Goal: Task Accomplishment & Management: Use online tool/utility

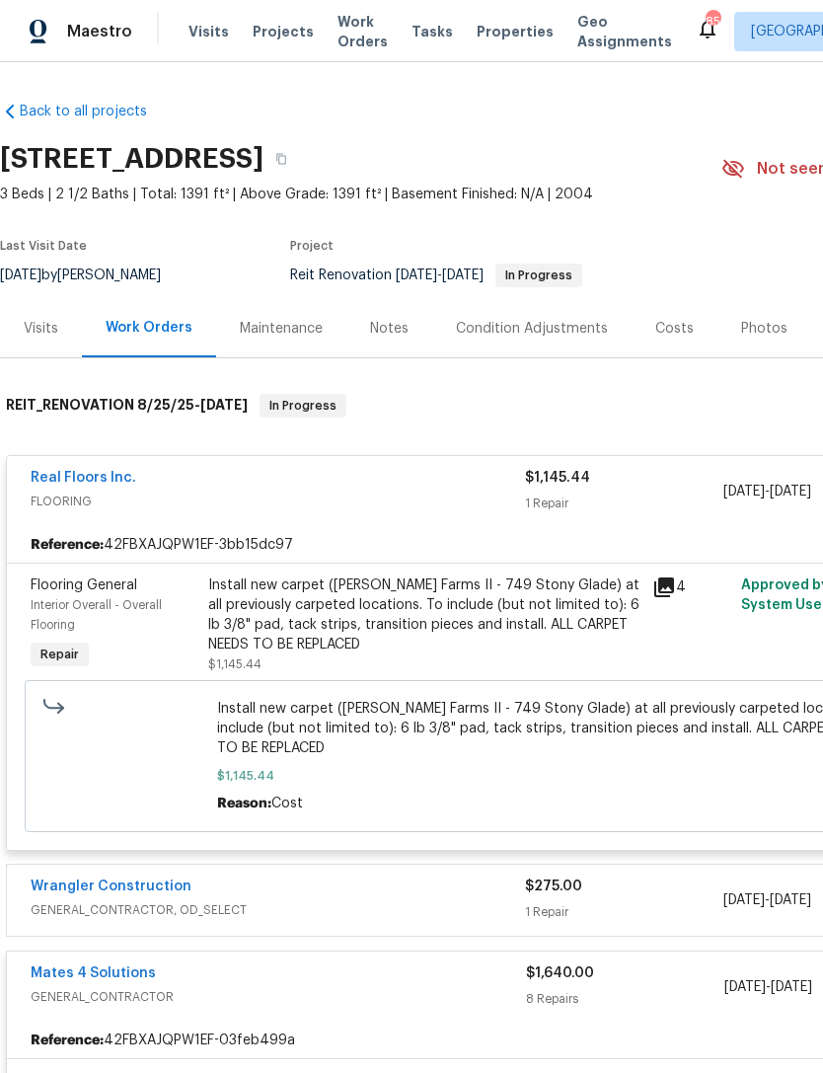
scroll to position [133, 165]
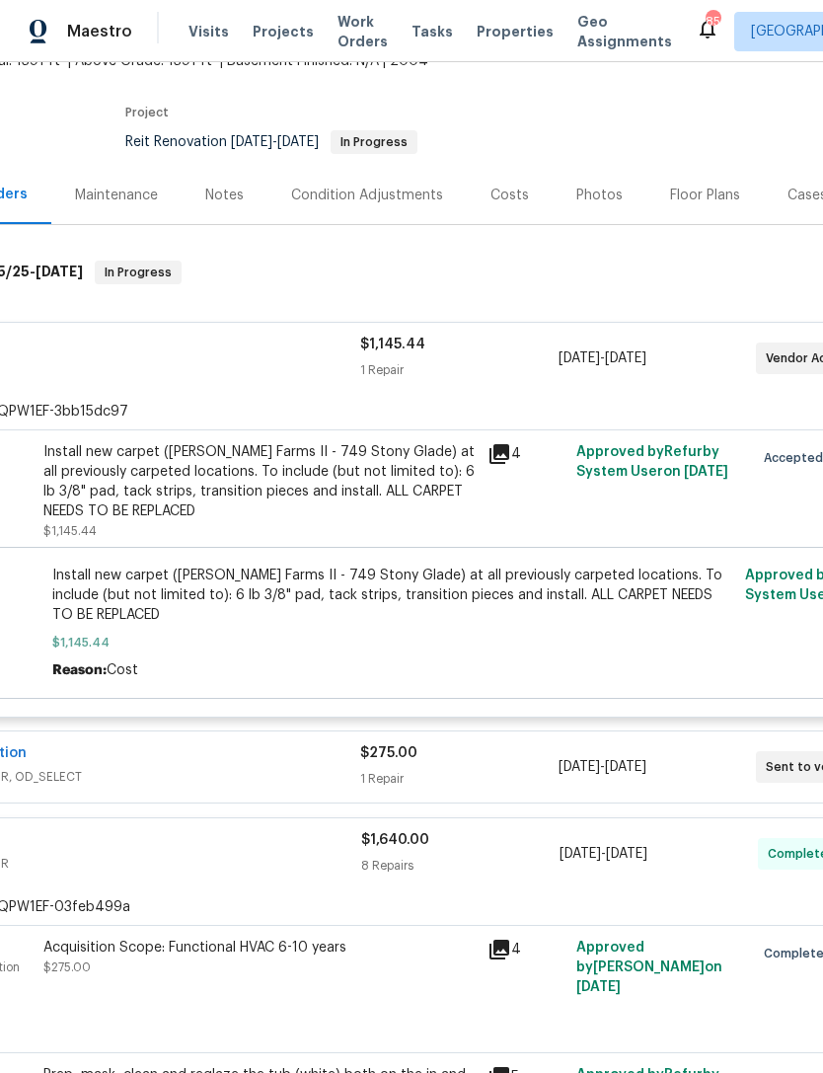
click at [270, 31] on span "Projects" at bounding box center [283, 32] width 61 height 20
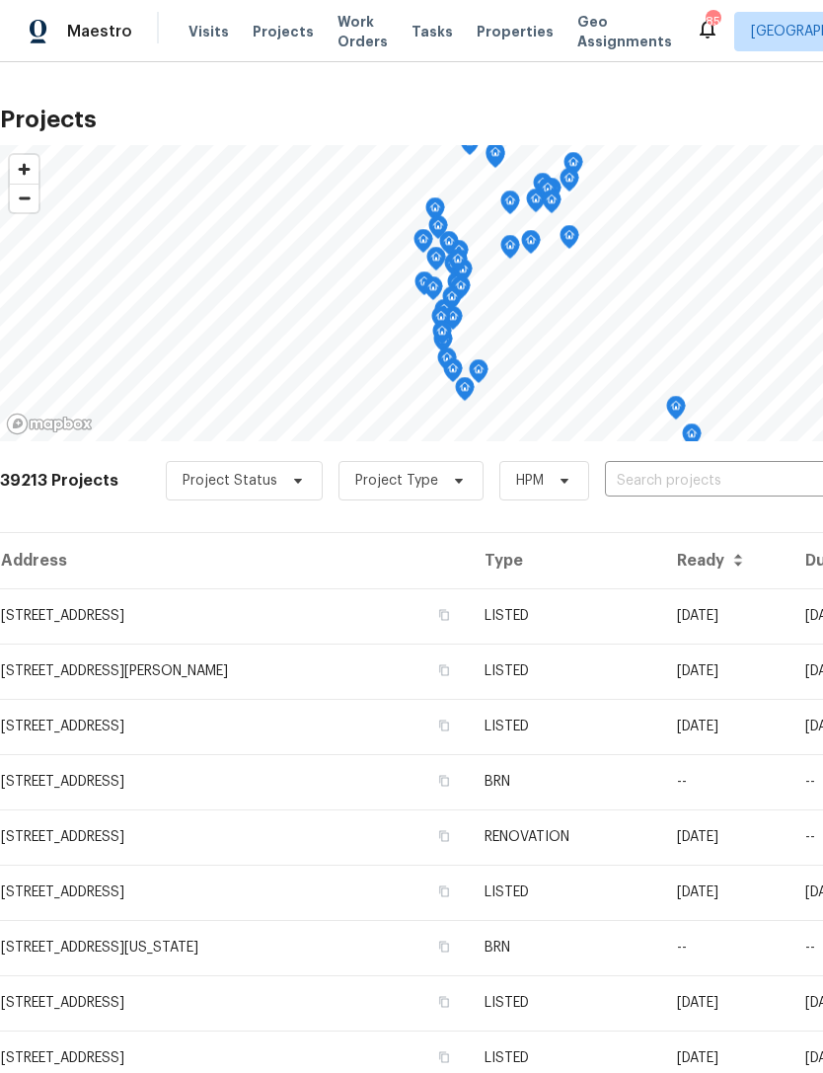
click at [692, 484] on input "text" at bounding box center [718, 481] width 226 height 31
type input "561 ne"
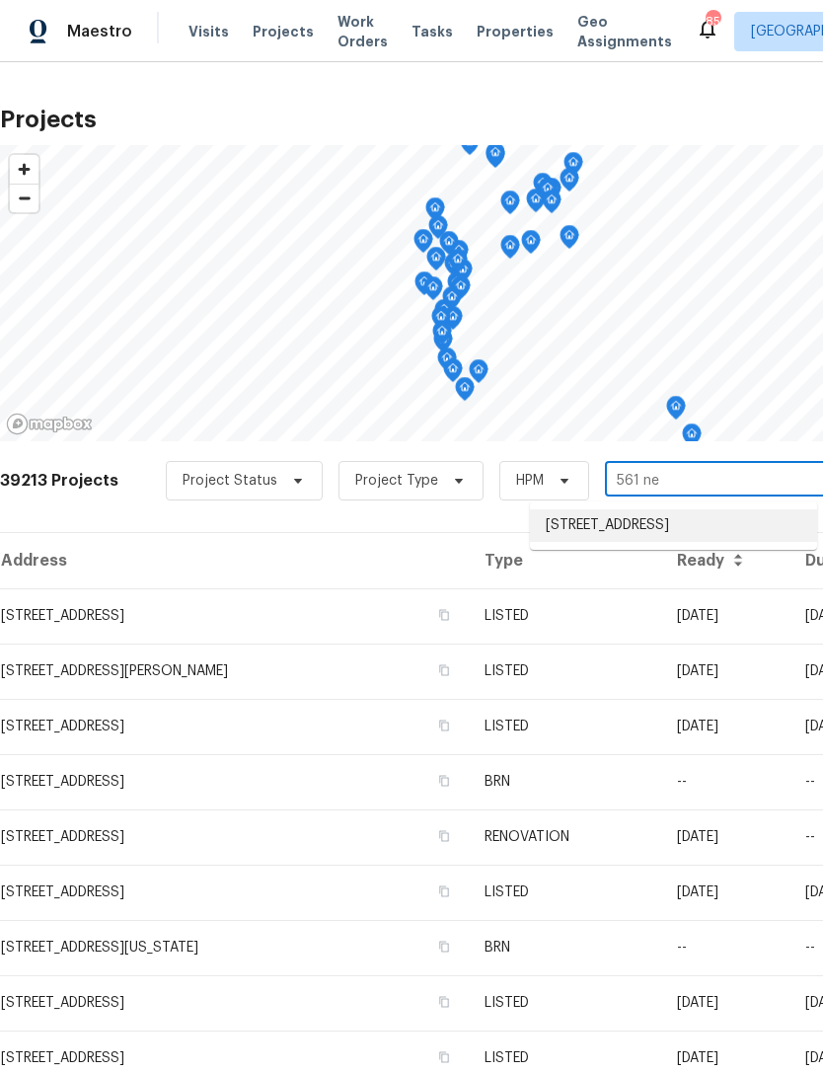
click at [692, 534] on li "[STREET_ADDRESS]" at bounding box center [673, 525] width 287 height 33
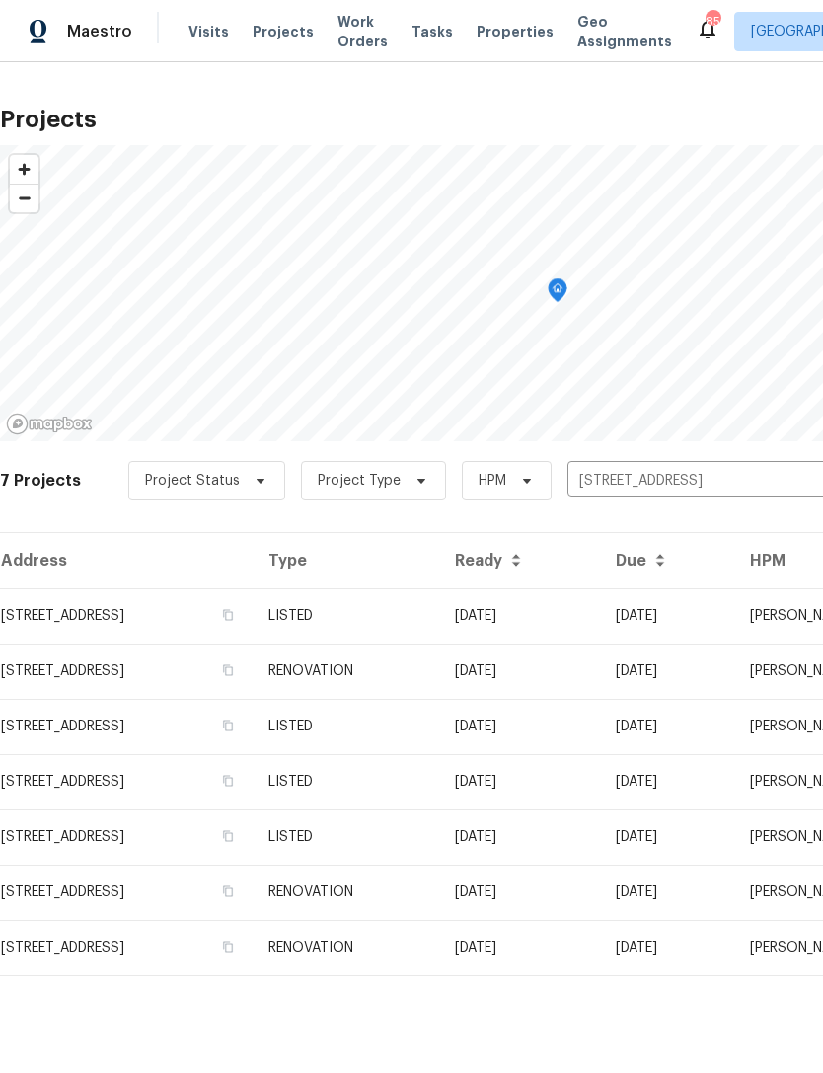
click at [439, 611] on td "LISTED" at bounding box center [346, 615] width 187 height 55
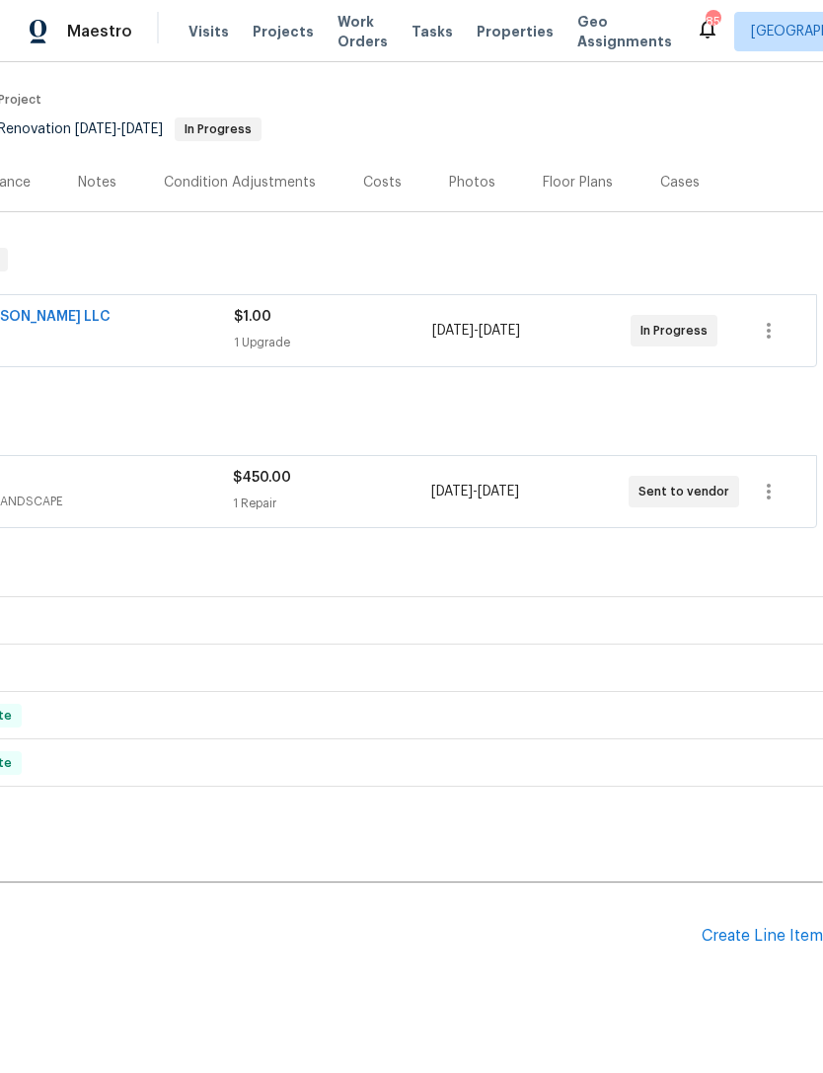
scroll to position [146, 292]
click at [744, 938] on div "Create Line Item" at bounding box center [762, 936] width 121 height 19
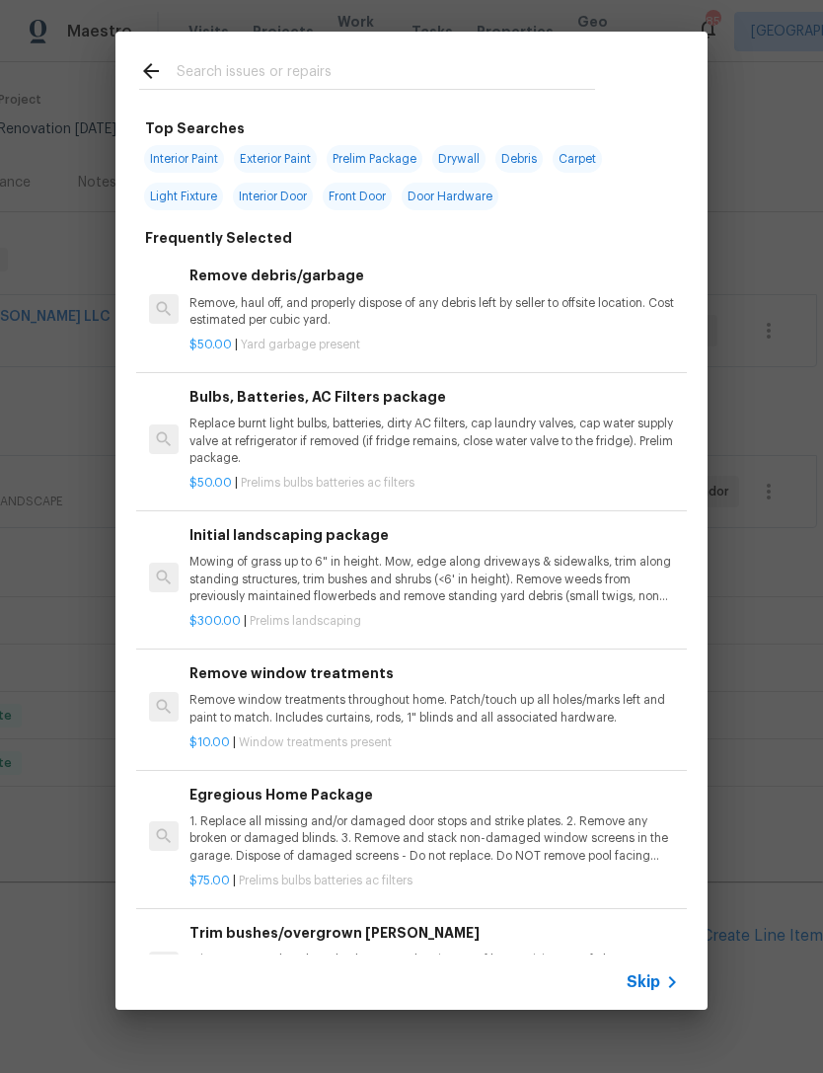
click at [335, 69] on input "text" at bounding box center [386, 74] width 418 height 30
type input "Exter"
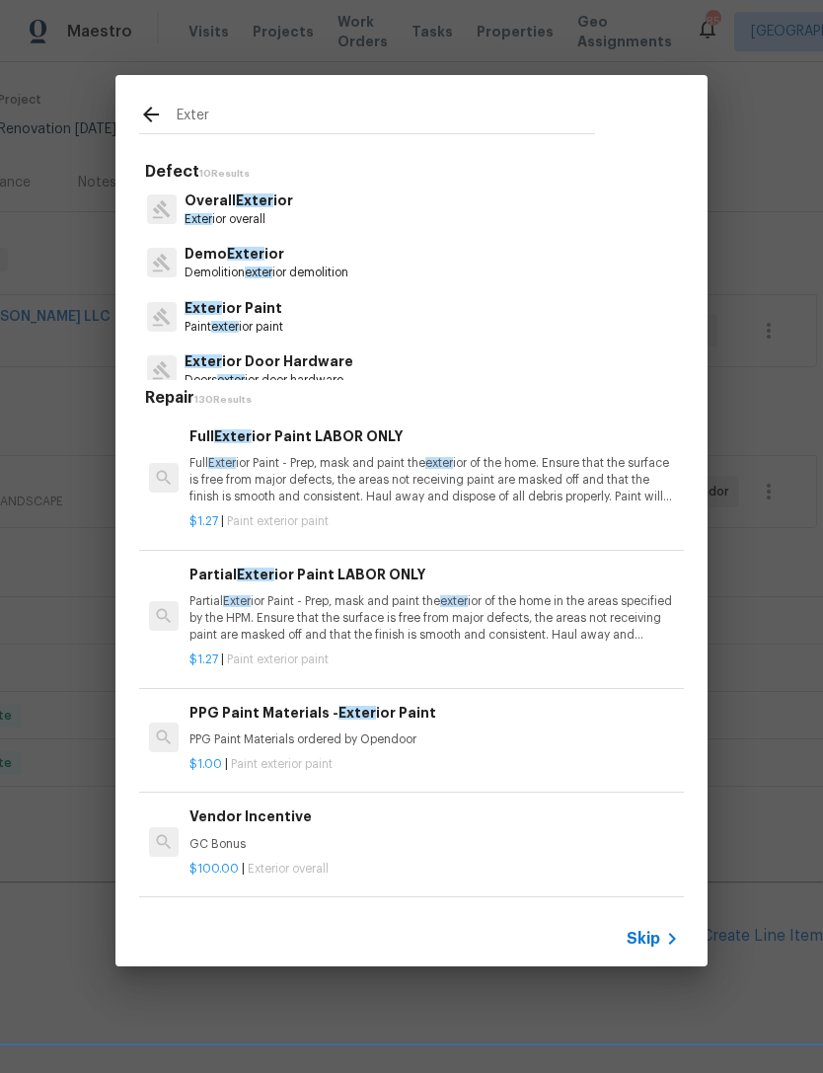
click at [287, 208] on p "Overall Exter ior" at bounding box center [239, 200] width 109 height 21
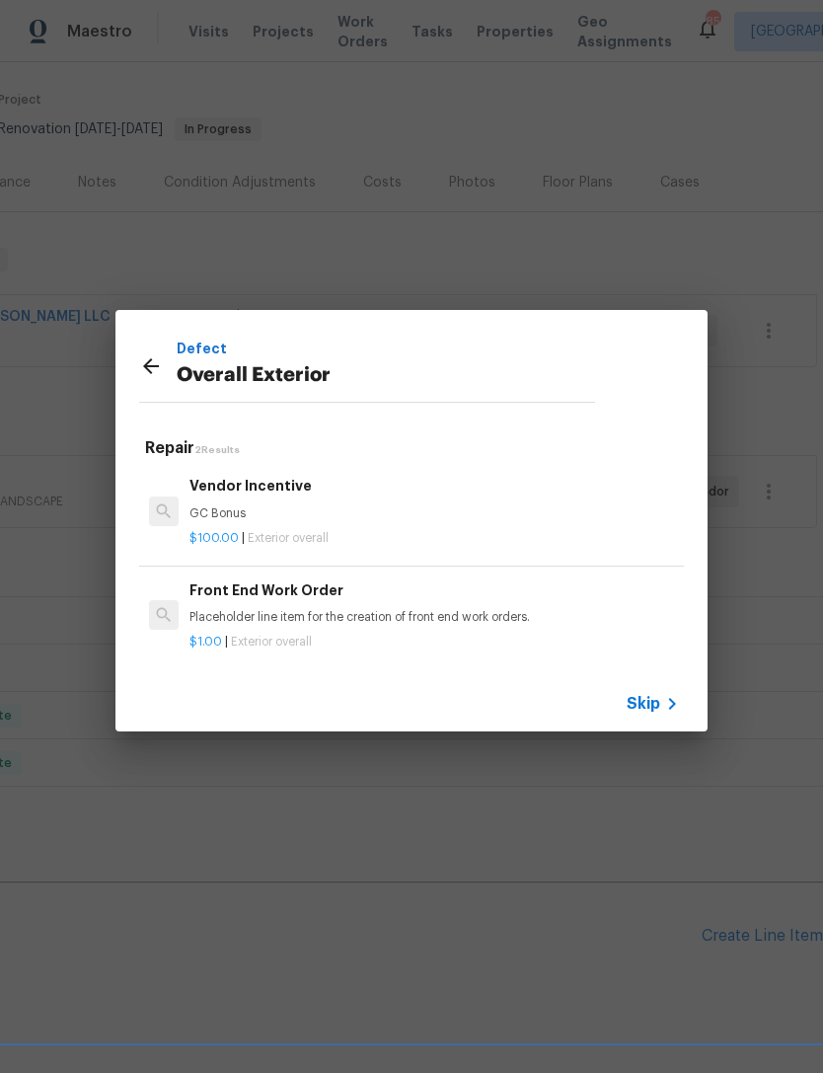
click at [151, 369] on icon at bounding box center [151, 366] width 24 height 24
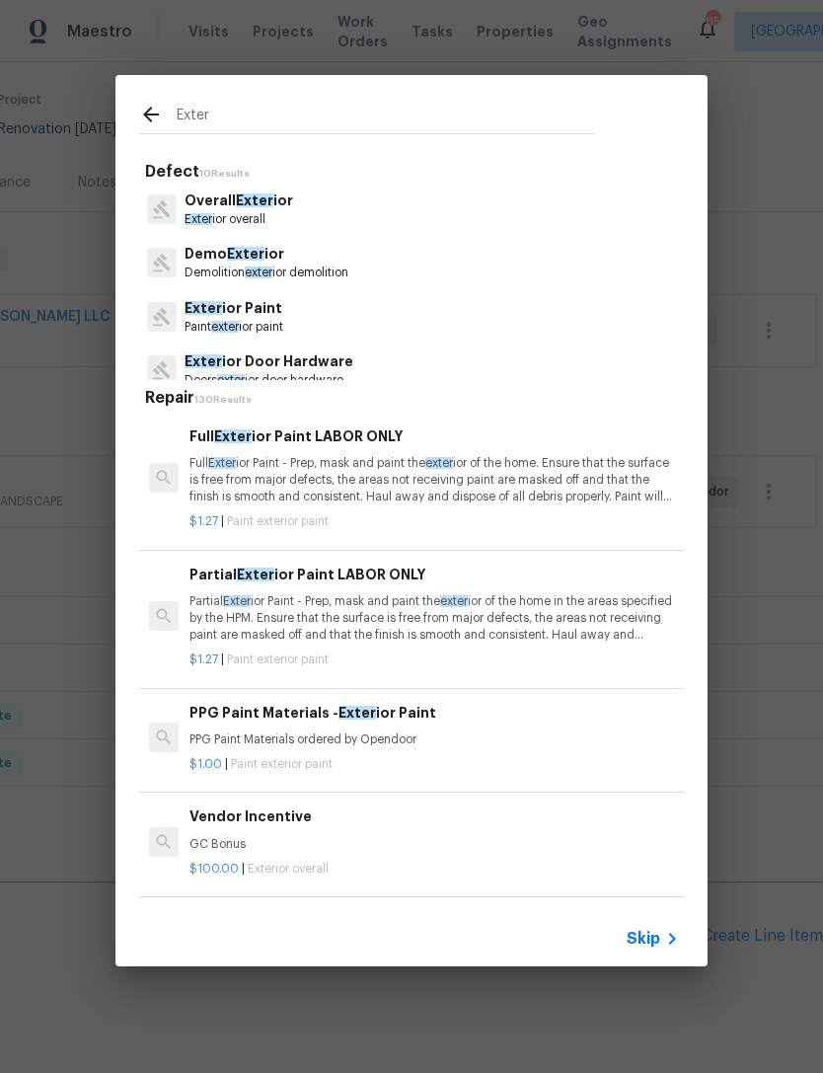
click at [367, 118] on input "Exter" at bounding box center [386, 119] width 418 height 30
type input "E"
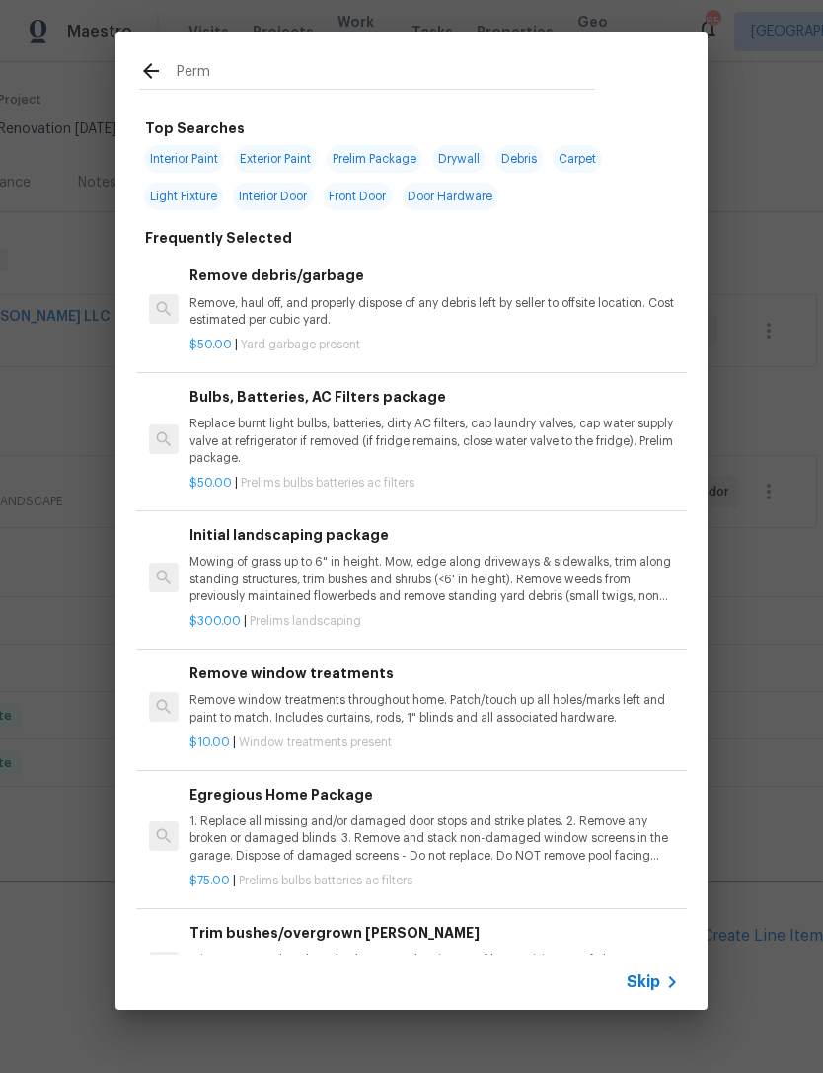
type input "Permi"
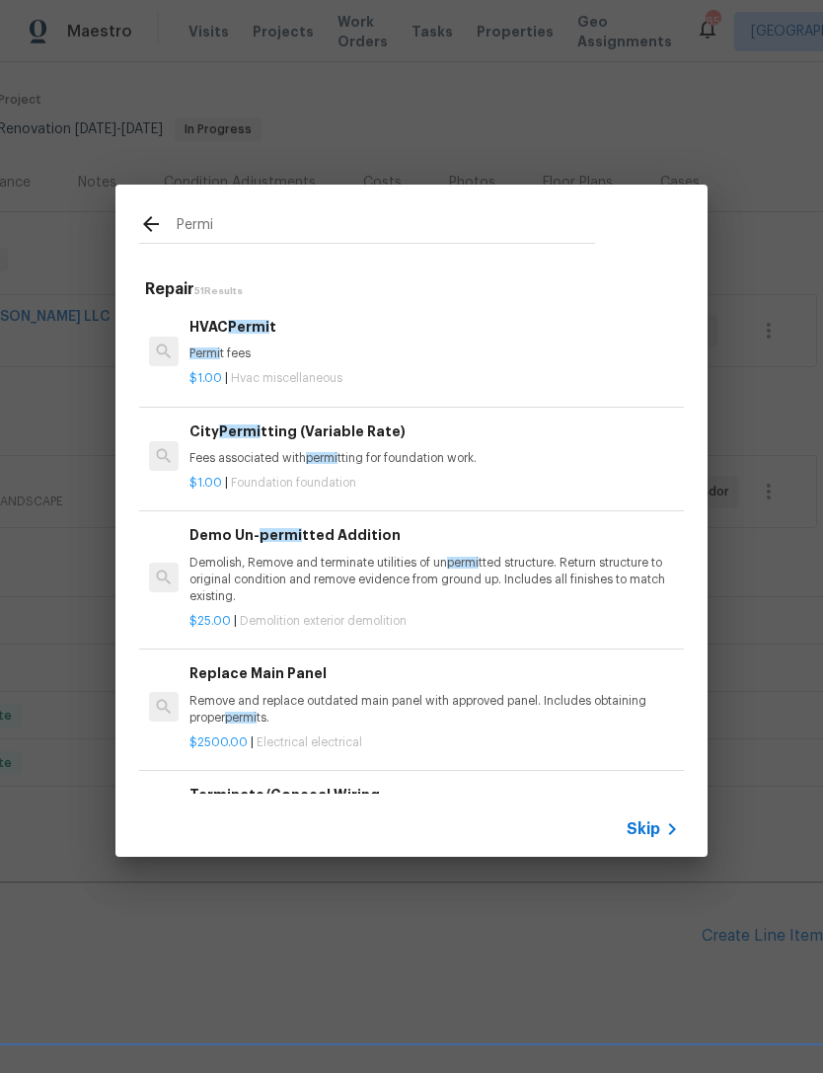
click at [419, 447] on div "City Permi tting (Variable Rate) Fees associated with permi tting for foundatio…" at bounding box center [433, 443] width 489 height 47
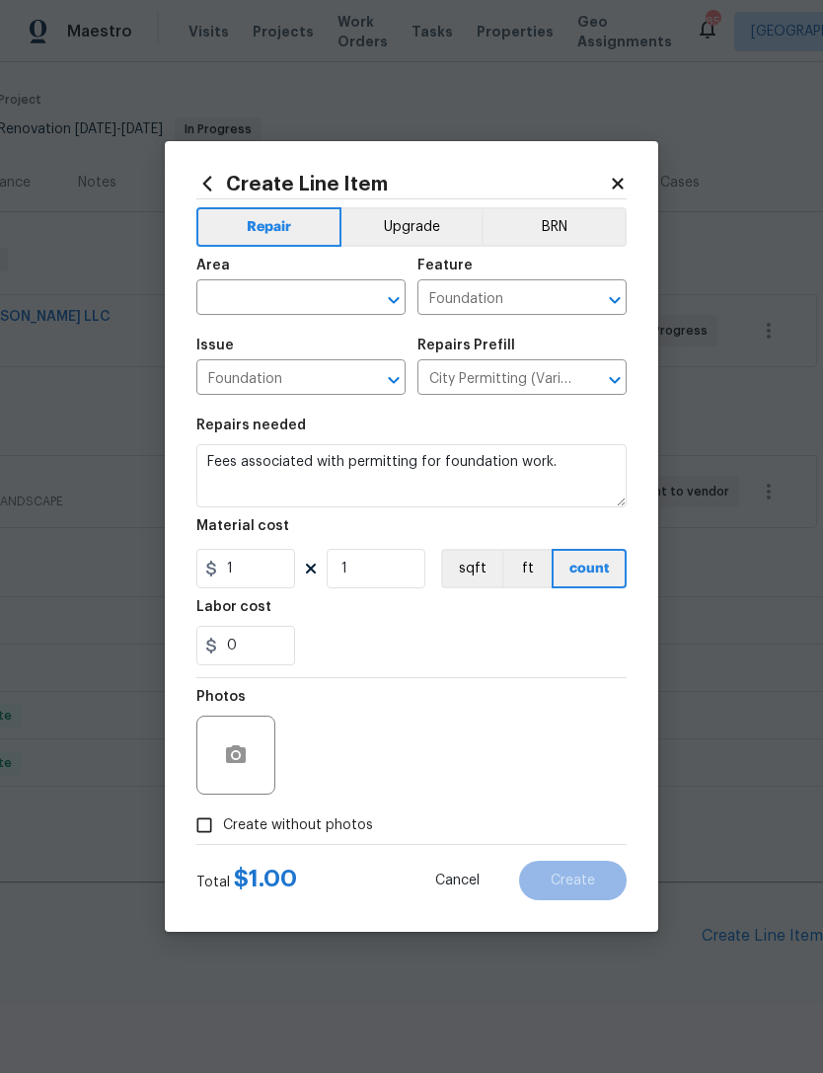
click at [334, 298] on input "text" at bounding box center [273, 299] width 154 height 31
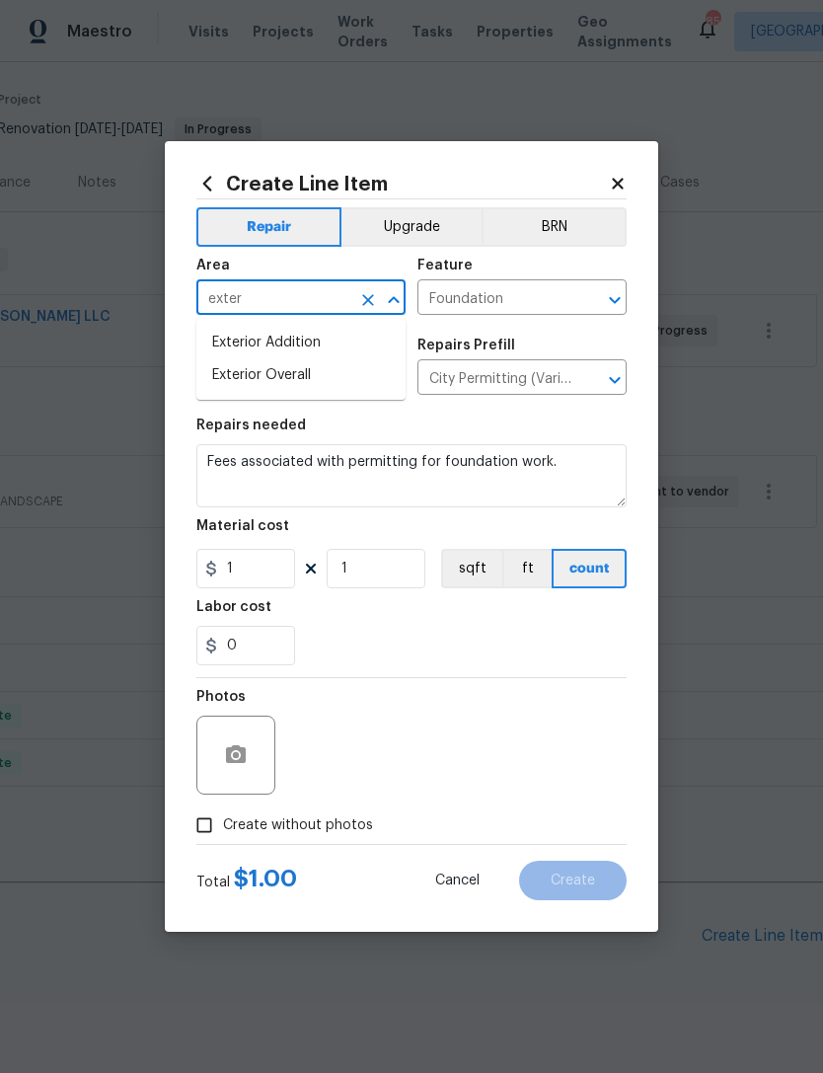
click at [312, 383] on li "Exterior Overall" at bounding box center [300, 375] width 209 height 33
type input "Exterior Overall"
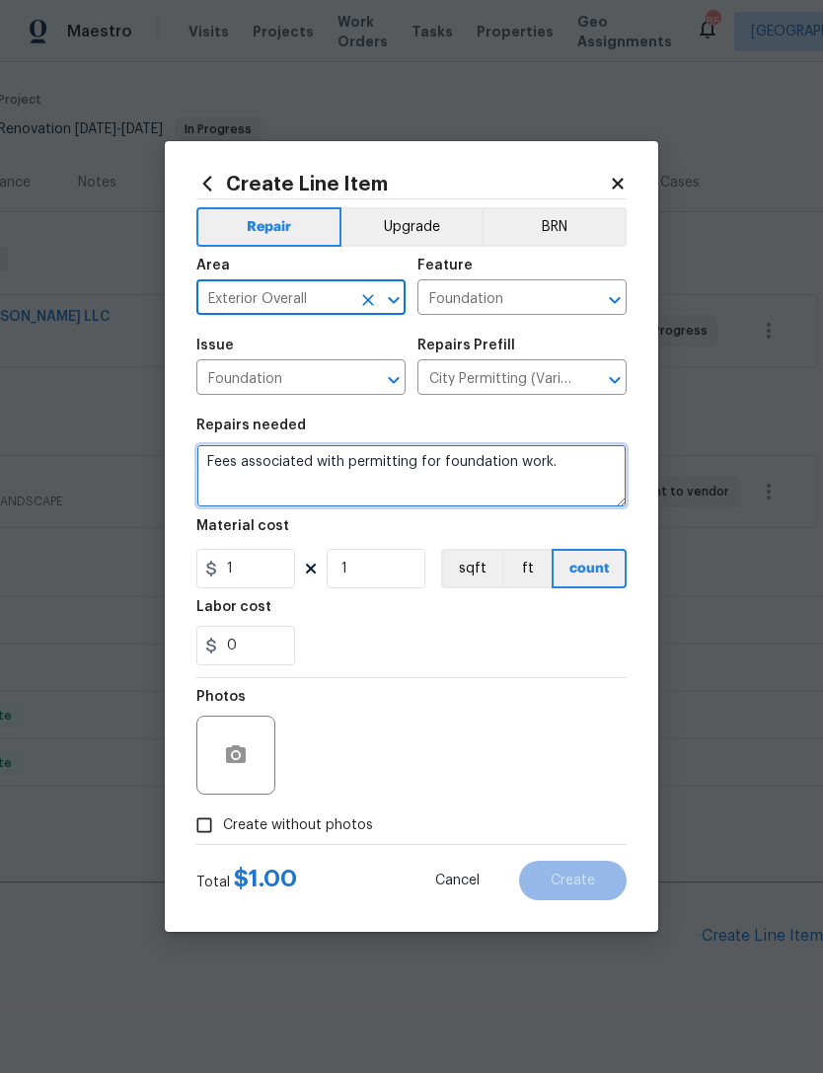
click at [592, 470] on textarea "Fees associated with permitting for foundation work." at bounding box center [411, 475] width 430 height 63
type textarea "Fees associated with permitting for foundation work. SURVEY"
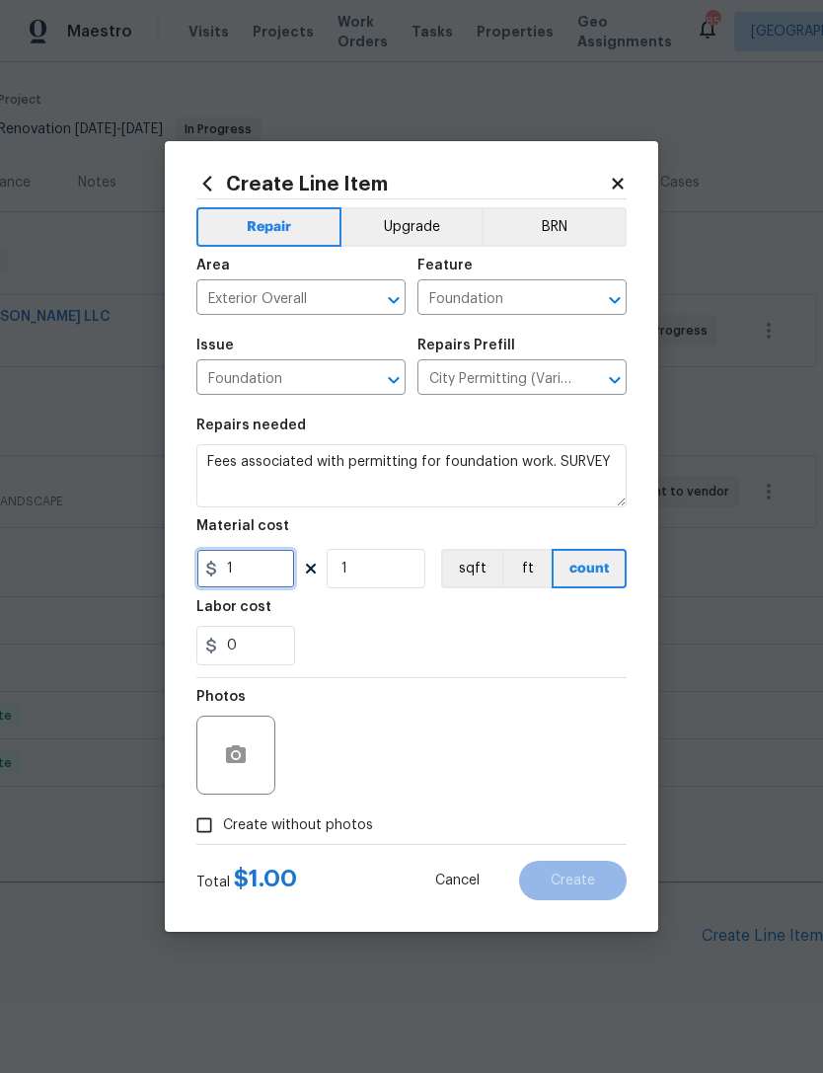
click at [270, 572] on input "1" at bounding box center [245, 568] width 99 height 39
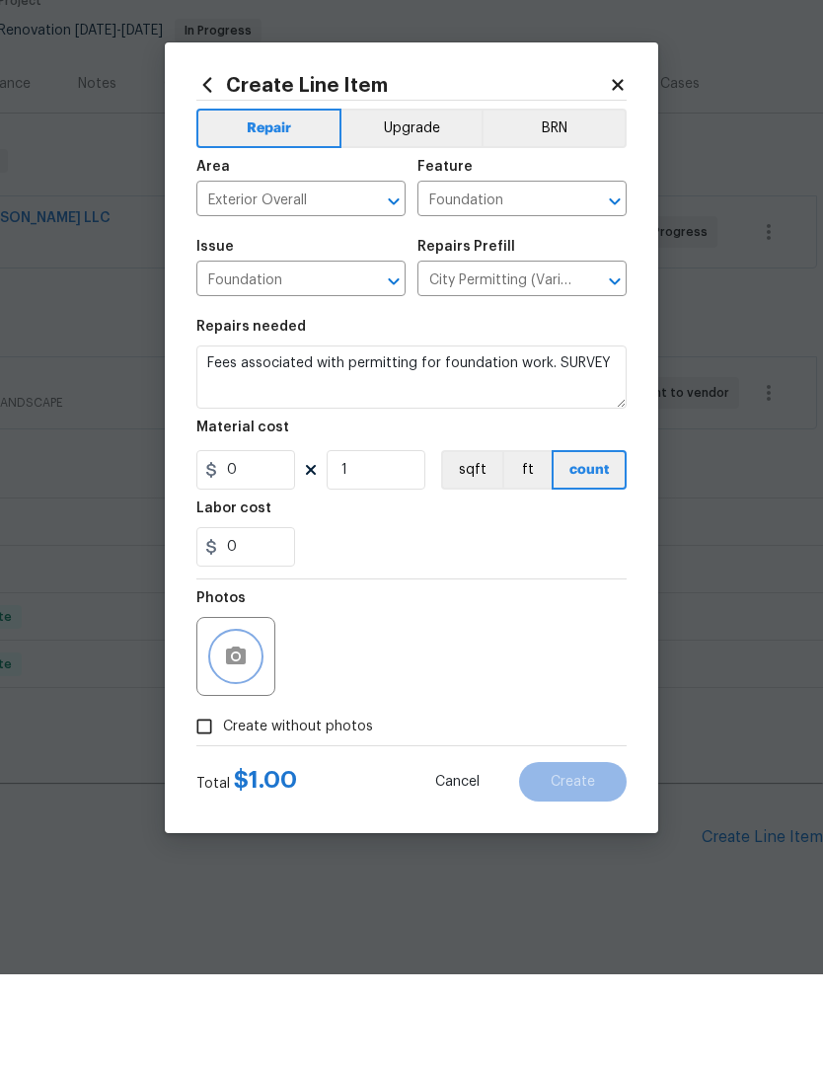
click at [251, 731] on button "button" at bounding box center [235, 754] width 47 height 47
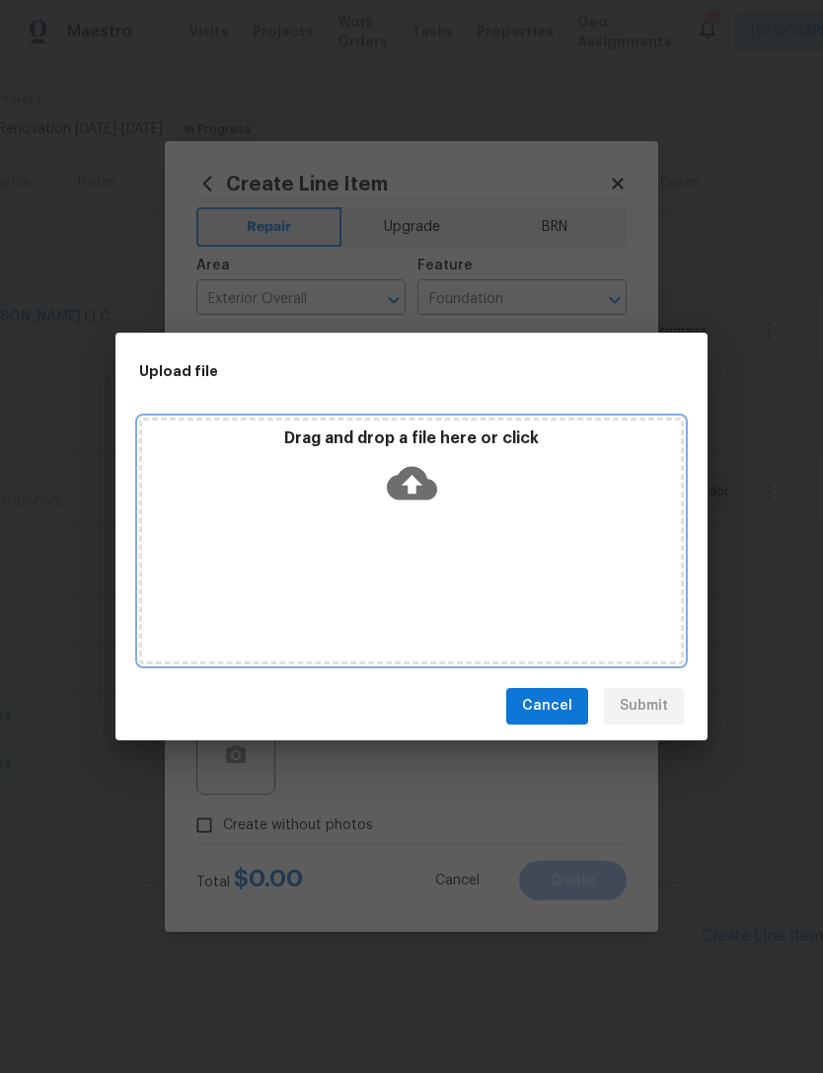
click at [426, 483] on icon at bounding box center [412, 483] width 50 height 34
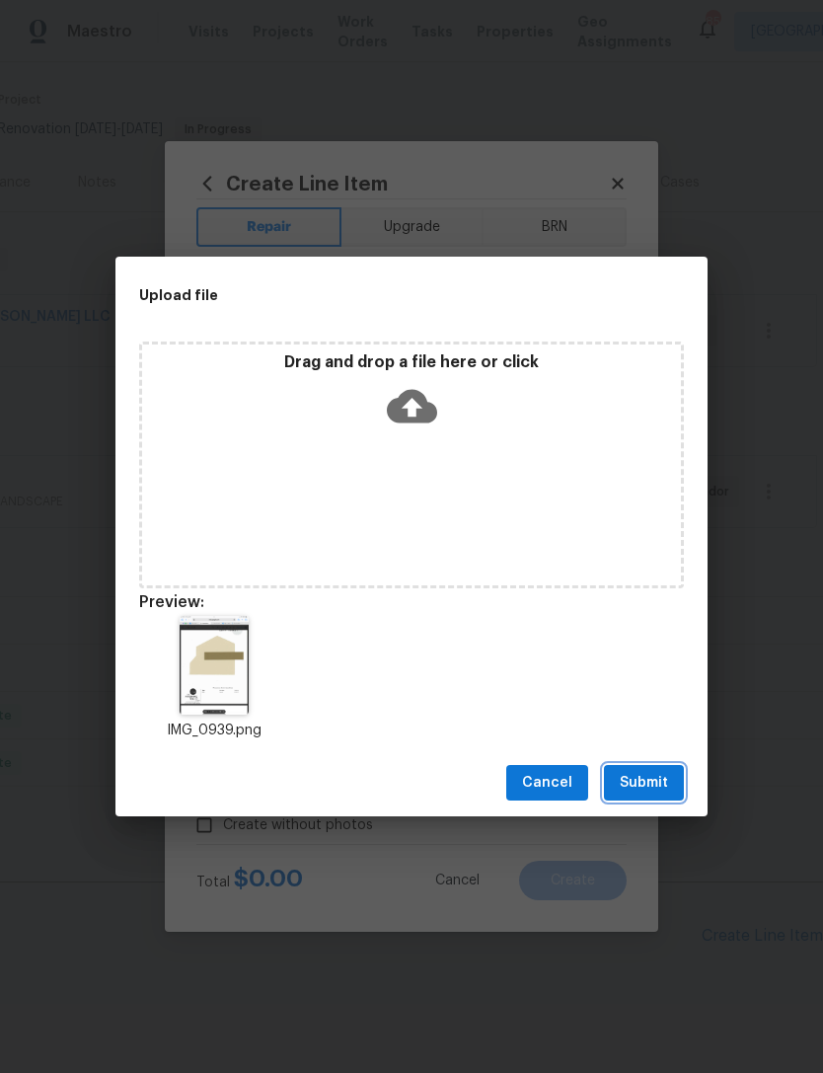
click at [641, 782] on span "Submit" at bounding box center [644, 783] width 48 height 25
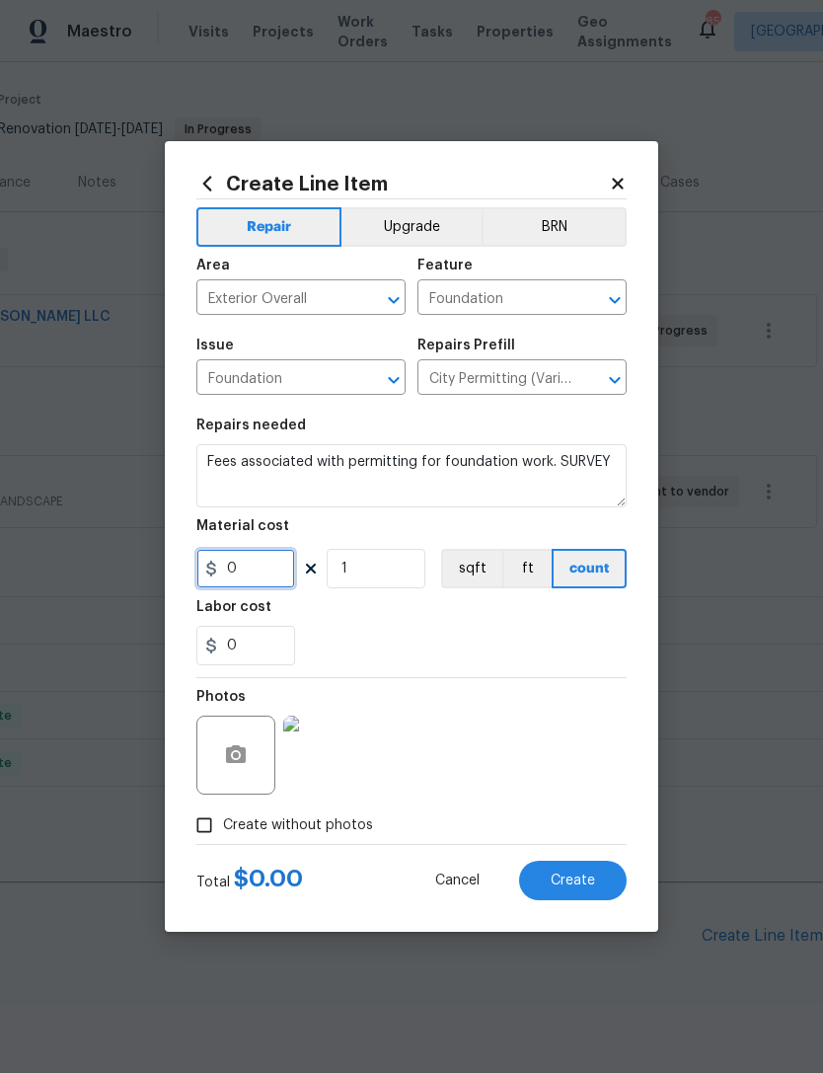
click at [269, 566] on input "0" at bounding box center [245, 568] width 99 height 39
type input "700"
click at [383, 572] on input "1" at bounding box center [376, 568] width 99 height 39
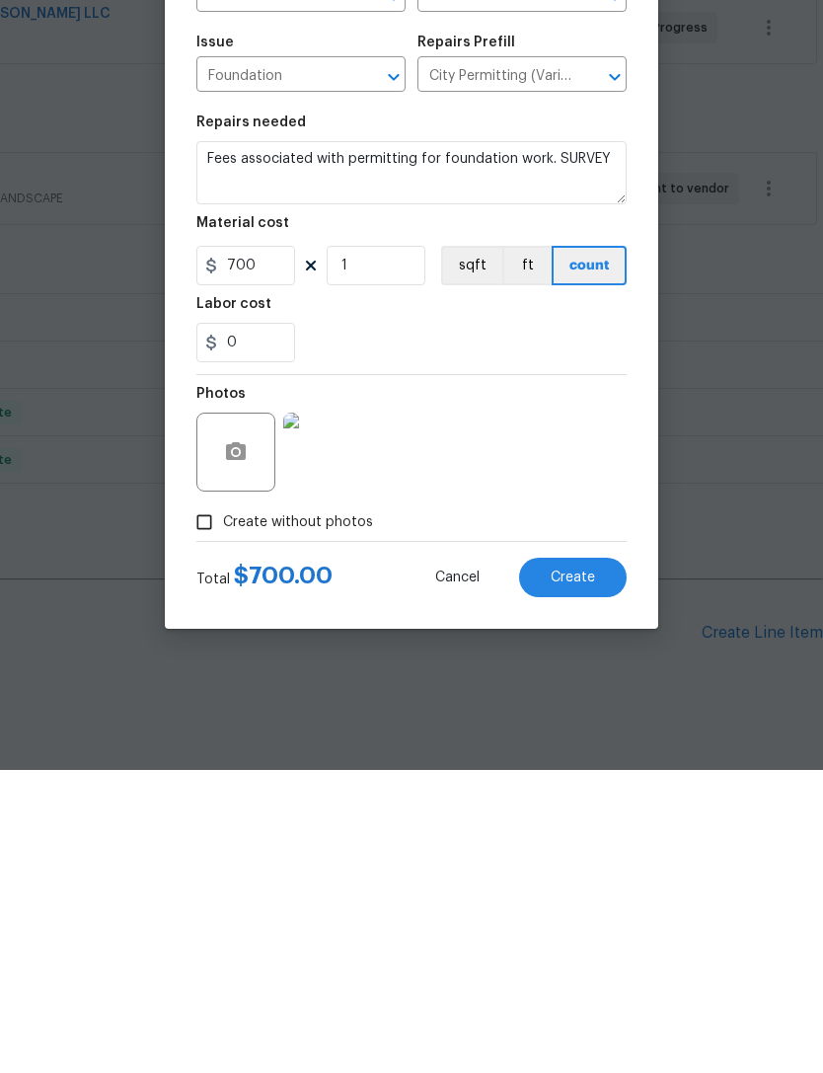
click at [586, 873] on span "Create" at bounding box center [573, 880] width 44 height 15
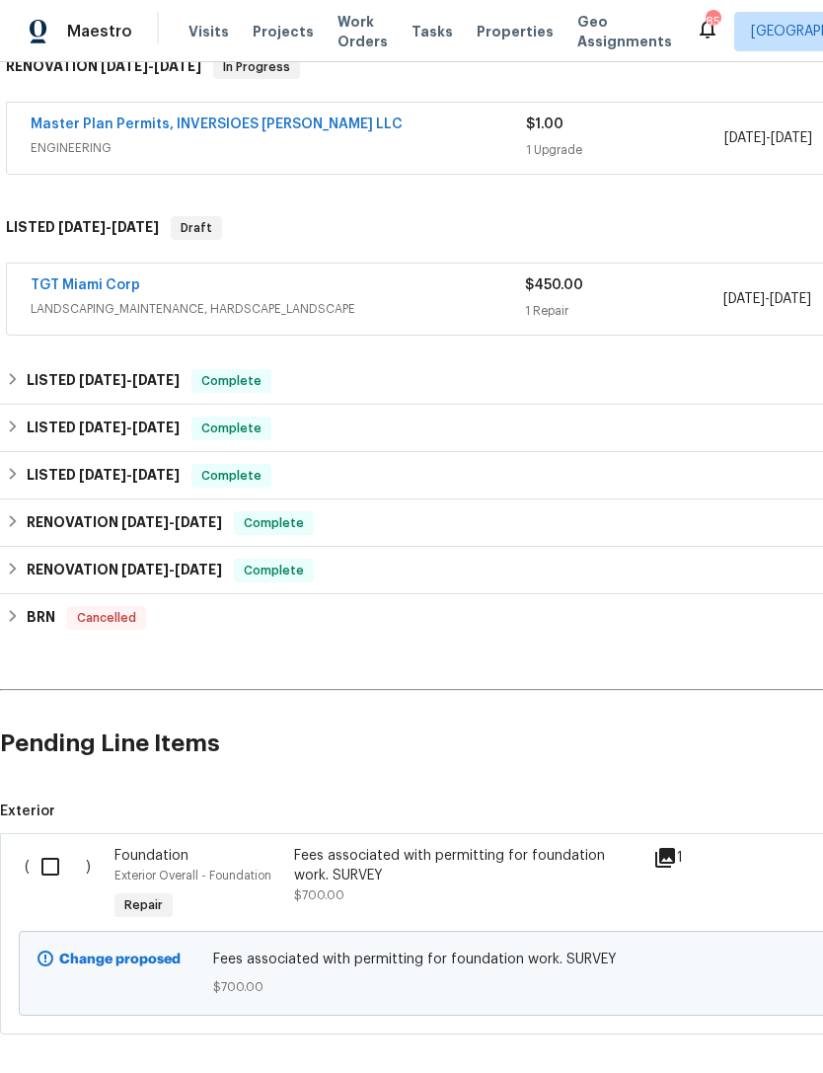
scroll to position [340, 0]
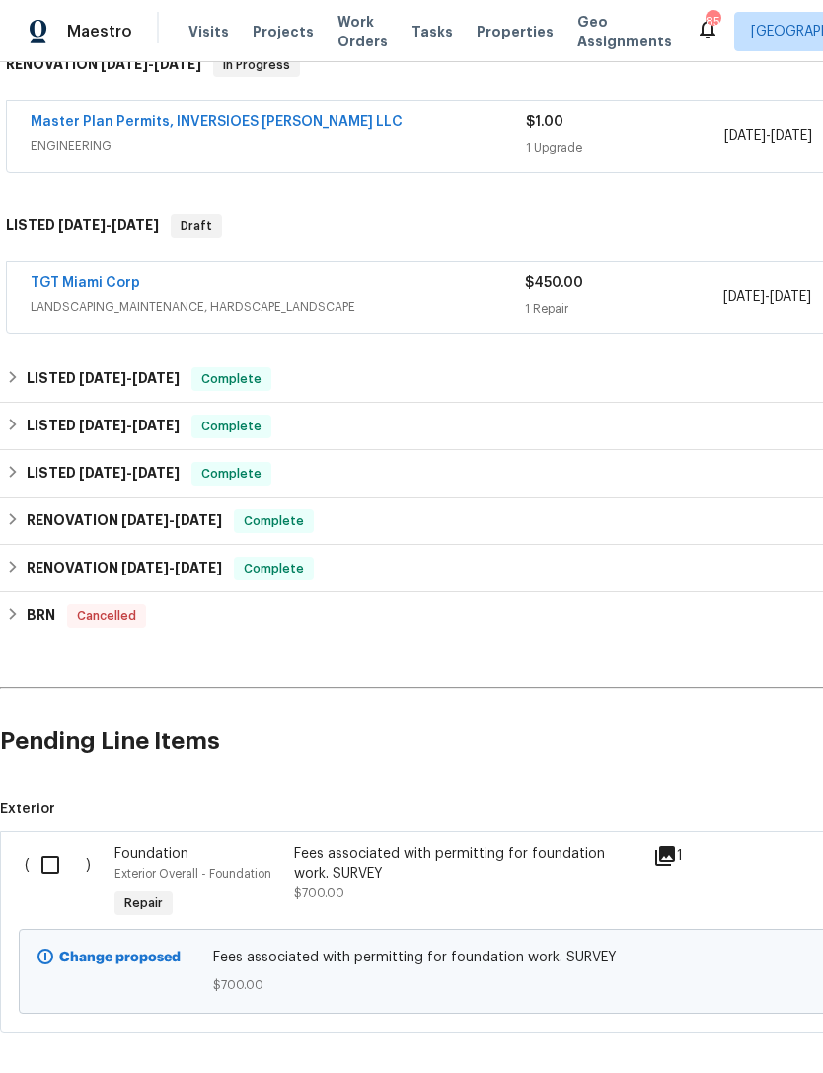
click at [488, 844] on div "Fees associated with permitting for foundation work. SURVEY" at bounding box center [467, 863] width 347 height 39
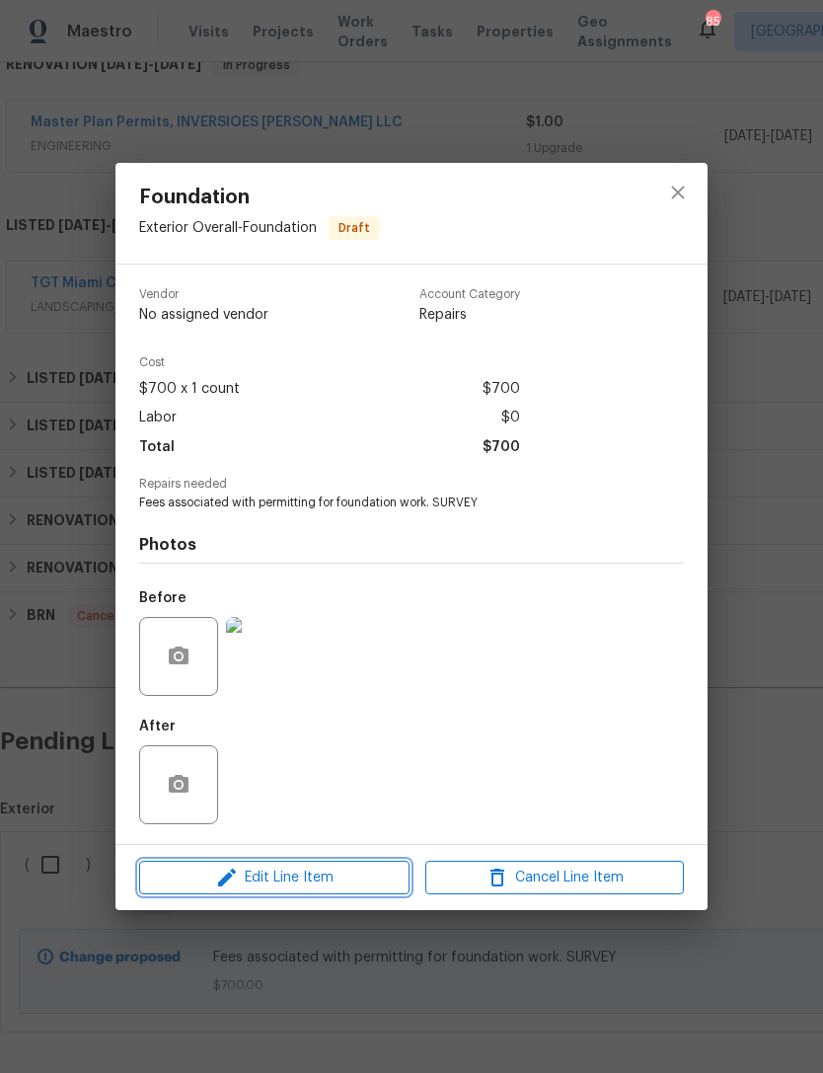
click at [327, 884] on span "Edit Line Item" at bounding box center [274, 877] width 259 height 25
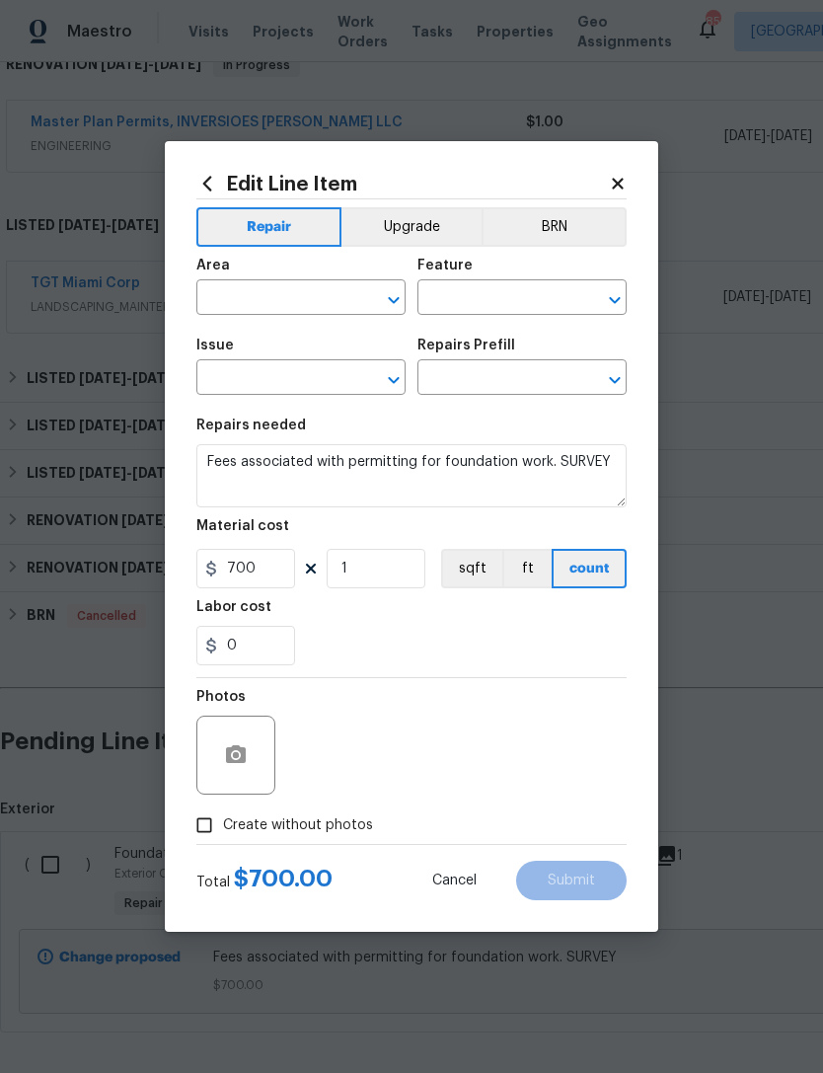
type input "Exterior Overall"
type input "Foundation"
type input "City Permitting (Variable Rate) $1.00"
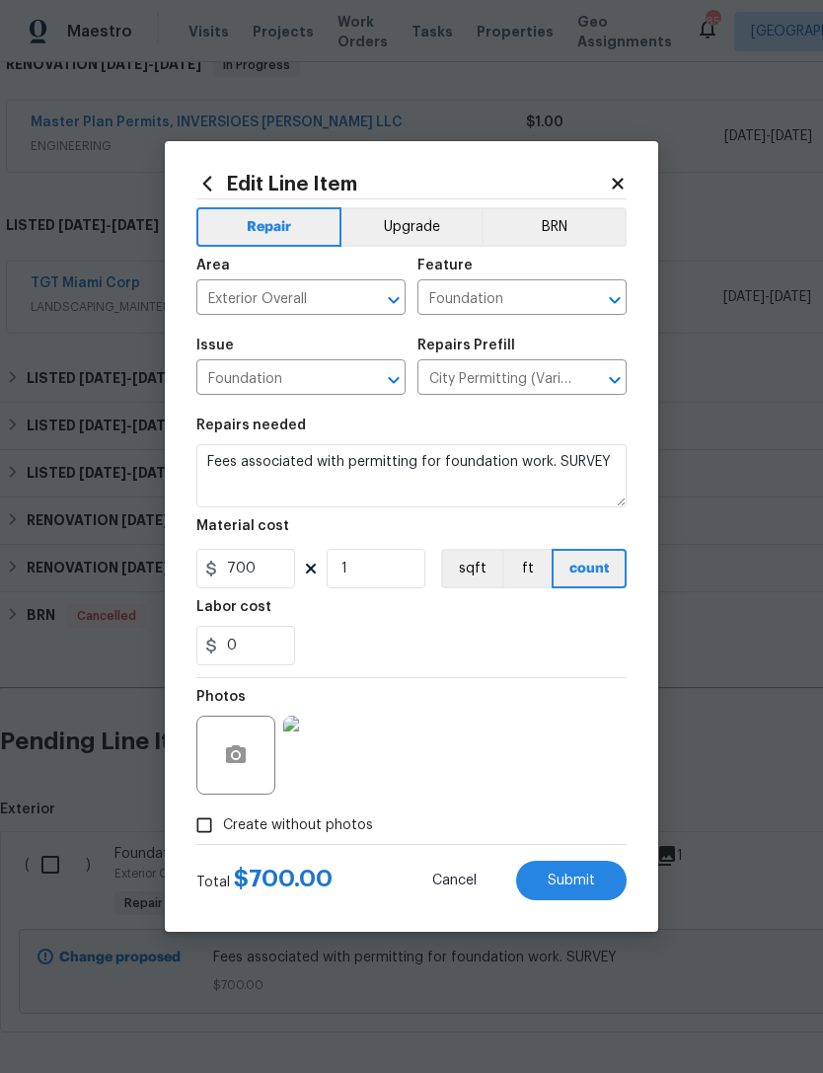
click at [409, 221] on button "Upgrade" at bounding box center [411, 226] width 141 height 39
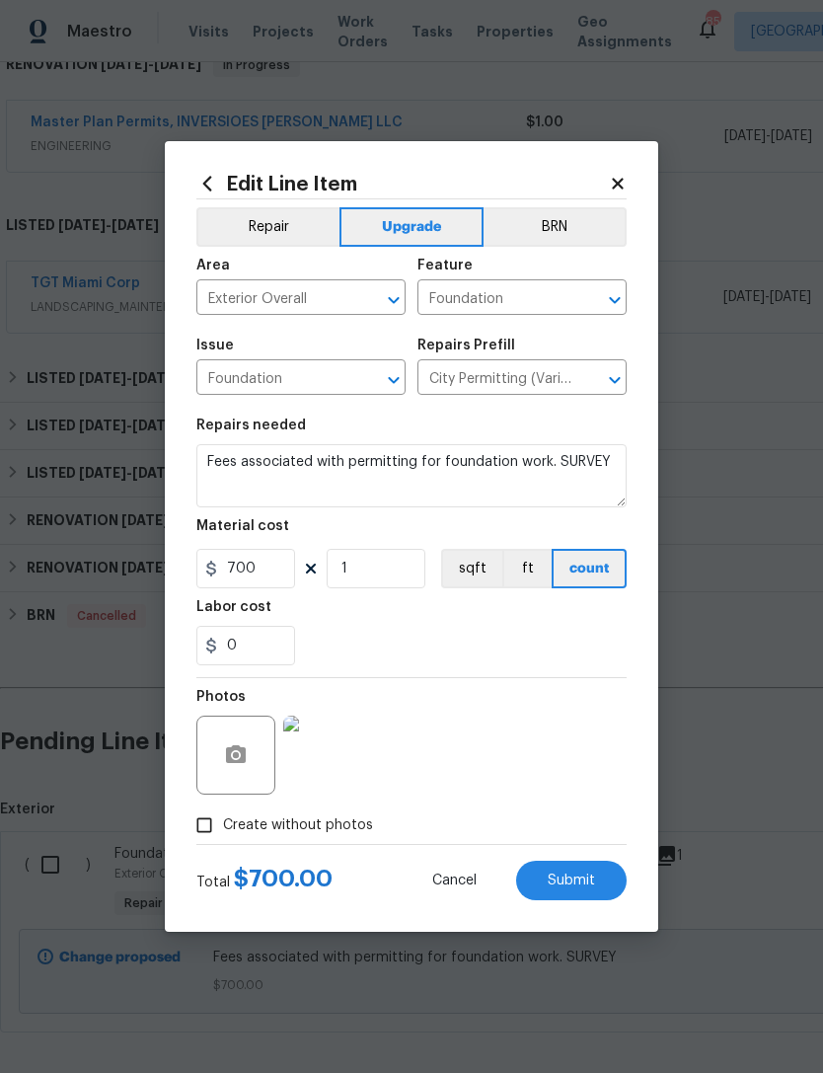
click at [575, 878] on span "Submit" at bounding box center [571, 880] width 47 height 15
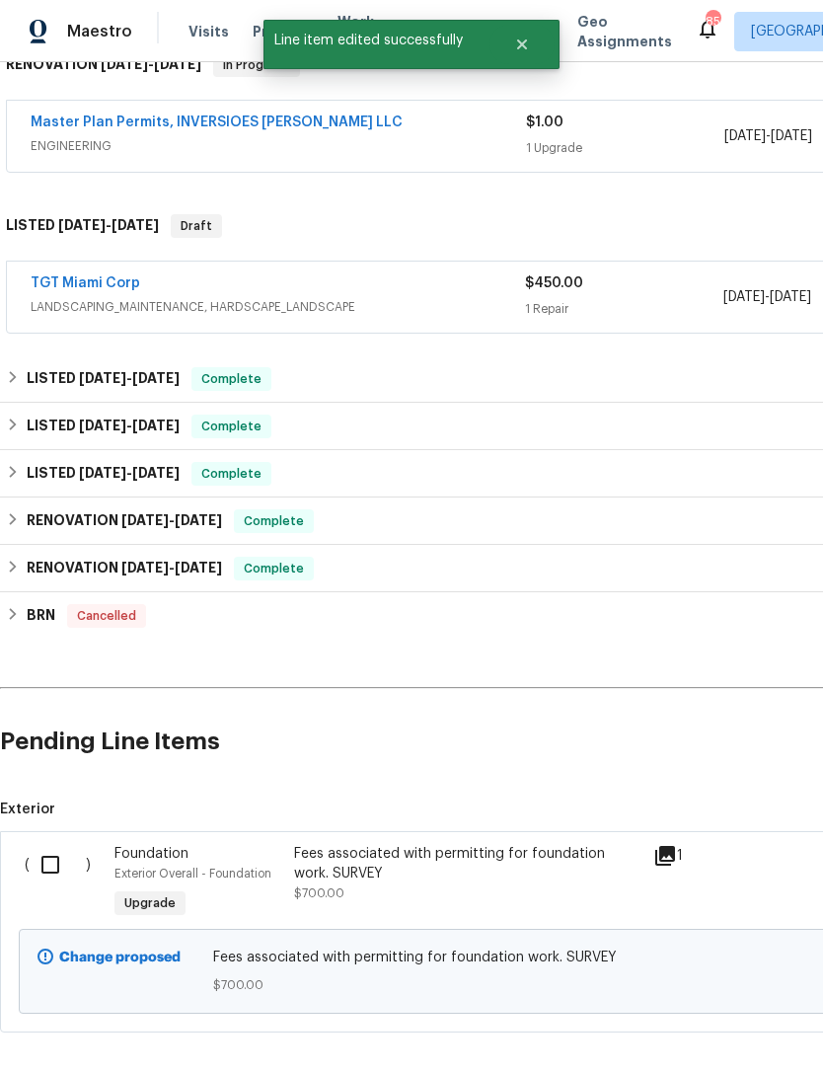
click at [50, 844] on input "checkbox" at bounding box center [58, 864] width 56 height 41
checkbox input "true"
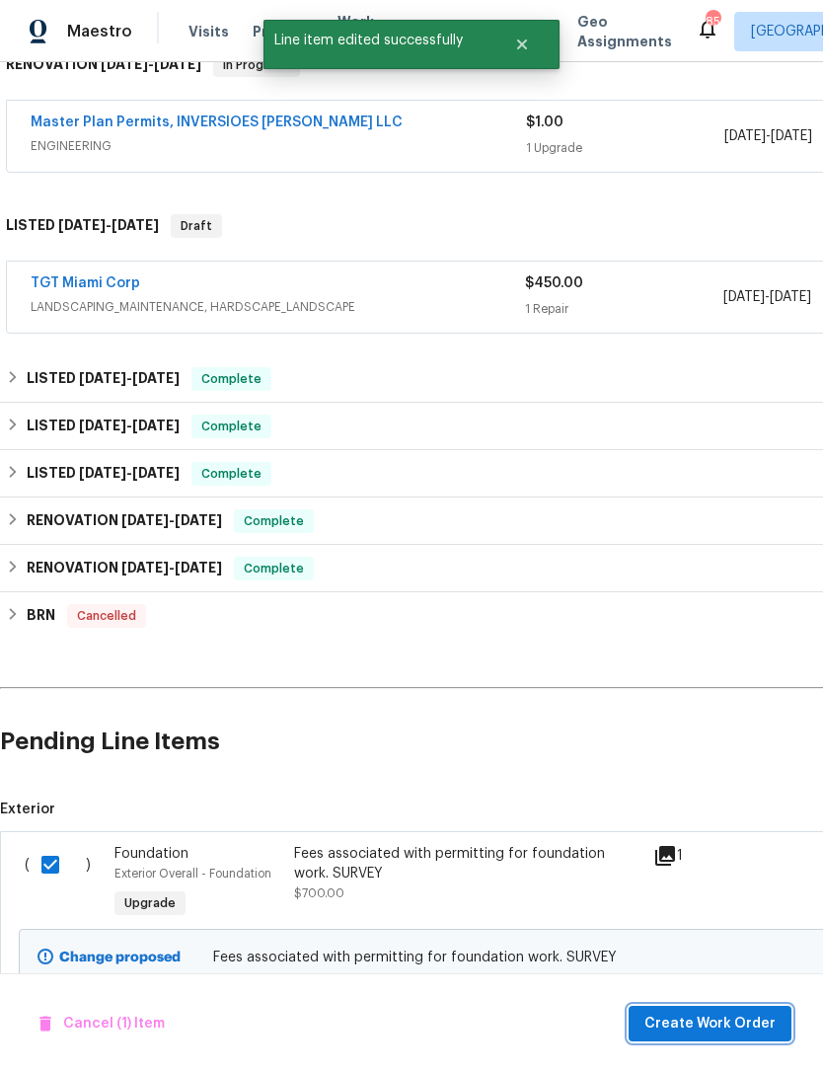
click at [700, 1024] on span "Create Work Order" at bounding box center [709, 1023] width 131 height 25
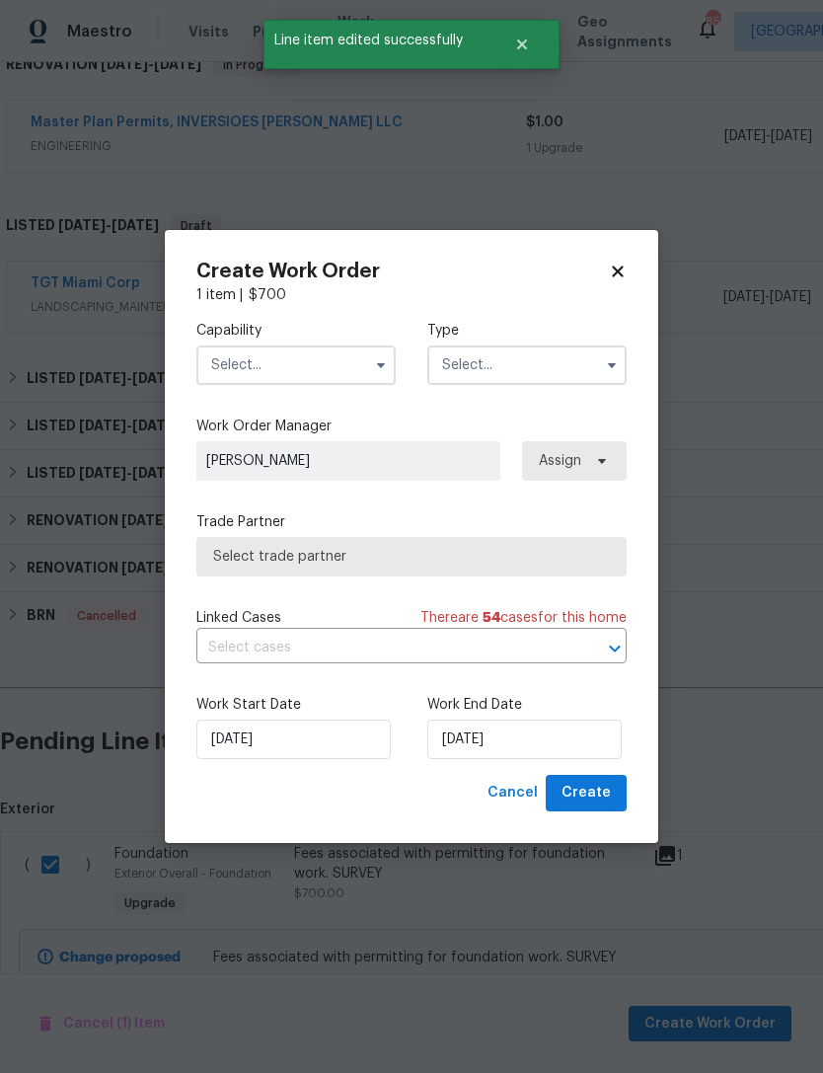
click at [309, 359] on input "text" at bounding box center [295, 364] width 199 height 39
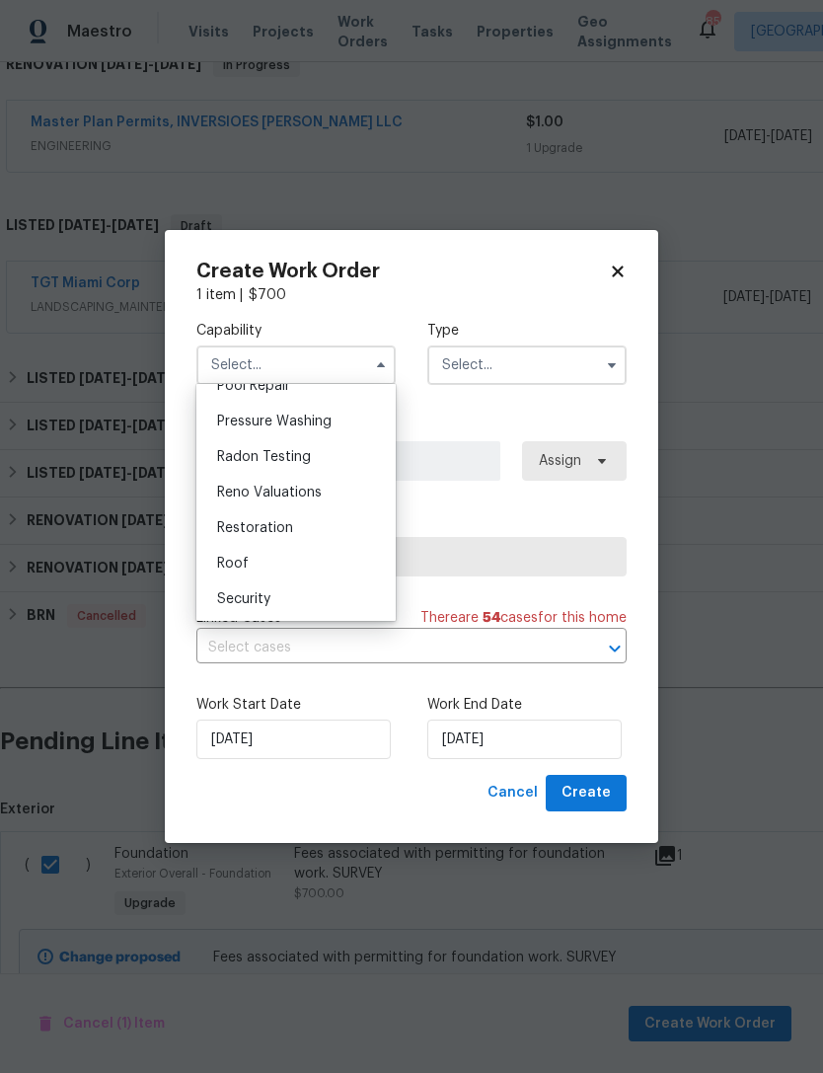
scroll to position [1933, 0]
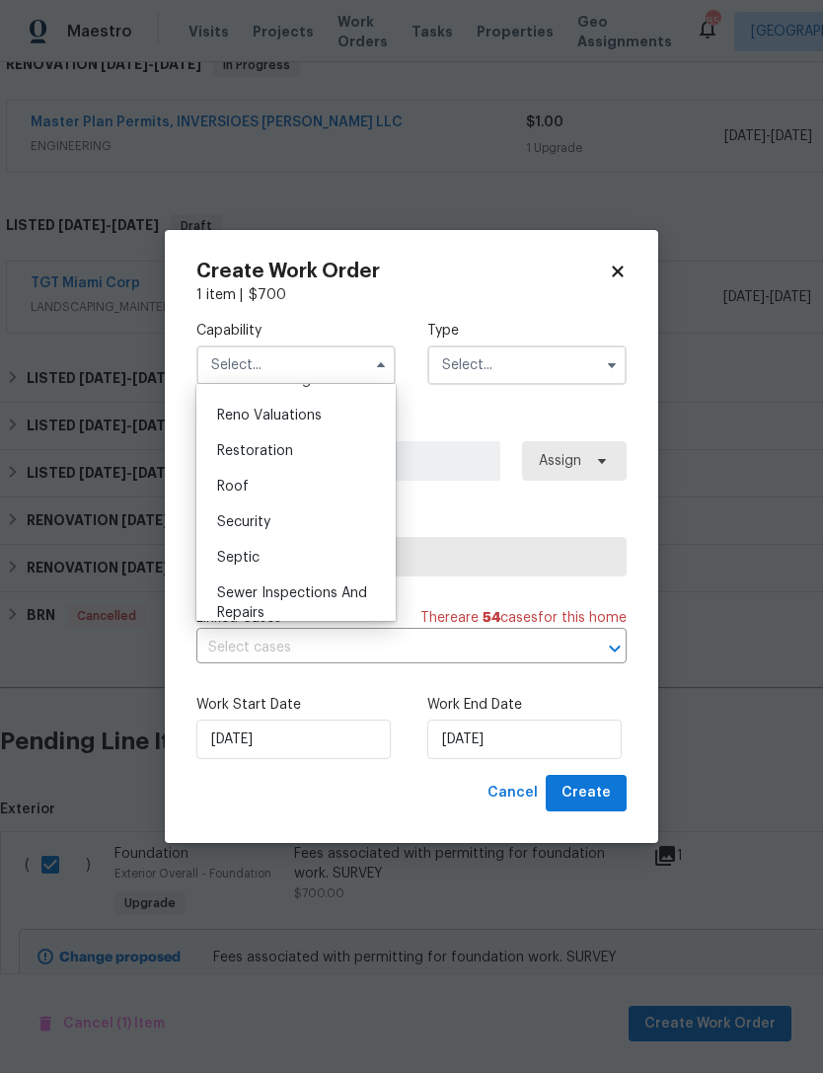
click at [310, 478] on div "Roof" at bounding box center [295, 487] width 189 height 36
type input "Roof"
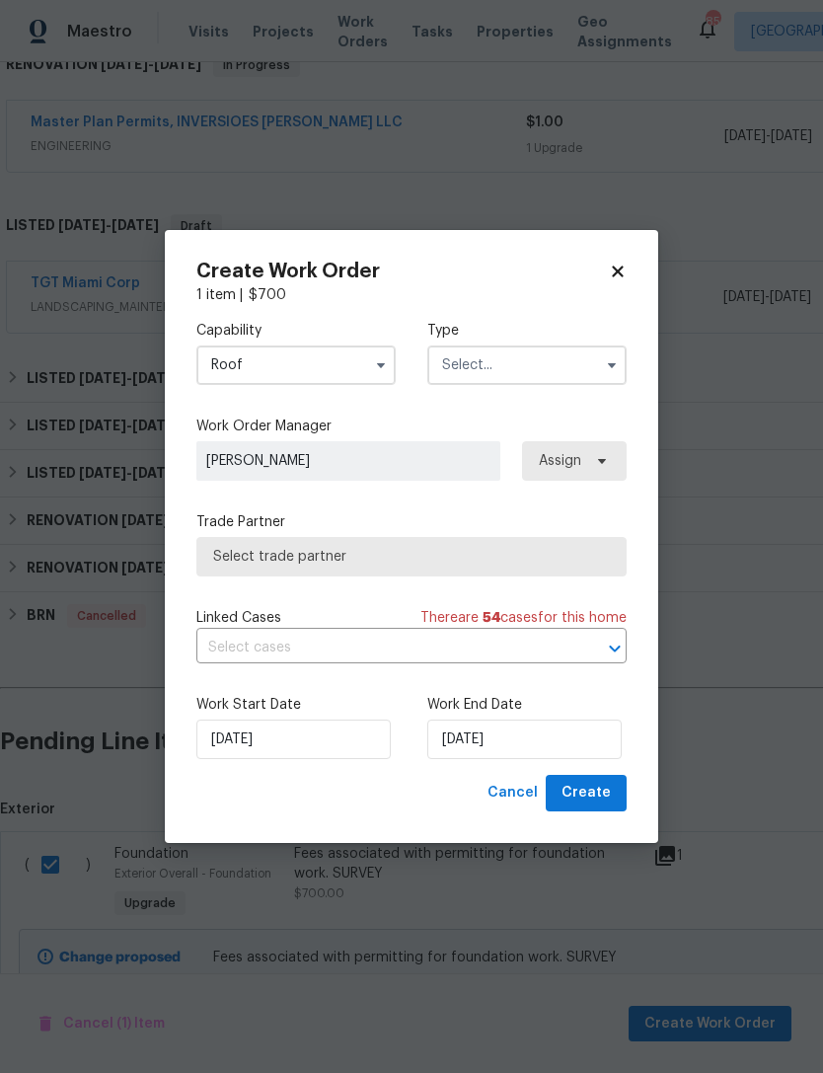
click at [528, 368] on input "text" at bounding box center [526, 364] width 199 height 39
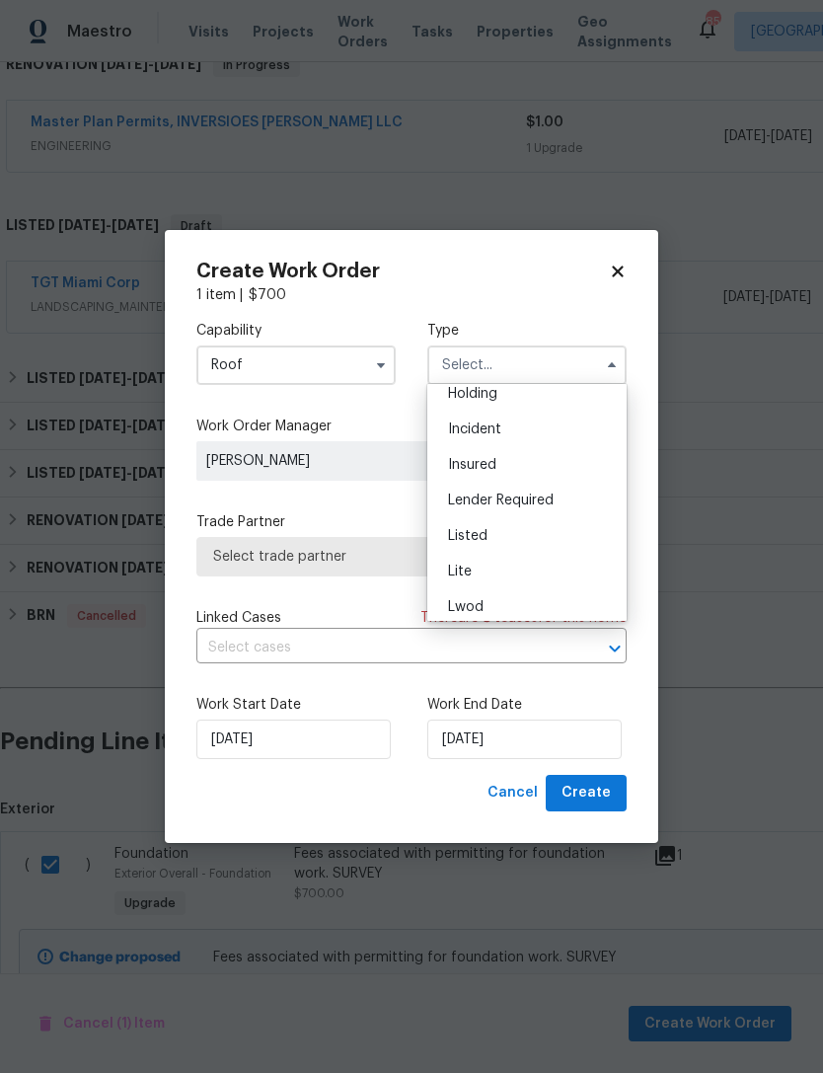
scroll to position [121, 0]
click at [532, 508] on div "Listed" at bounding box center [526, 499] width 189 height 36
type input "Listed"
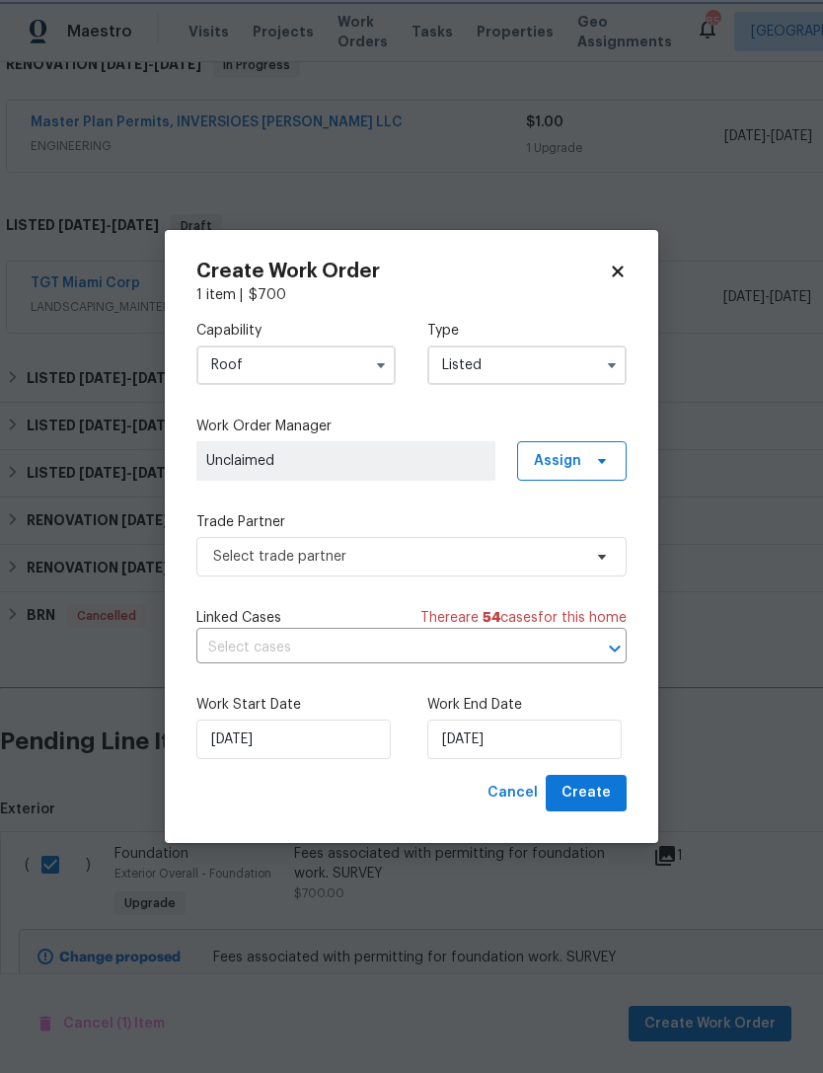
scroll to position [0, 0]
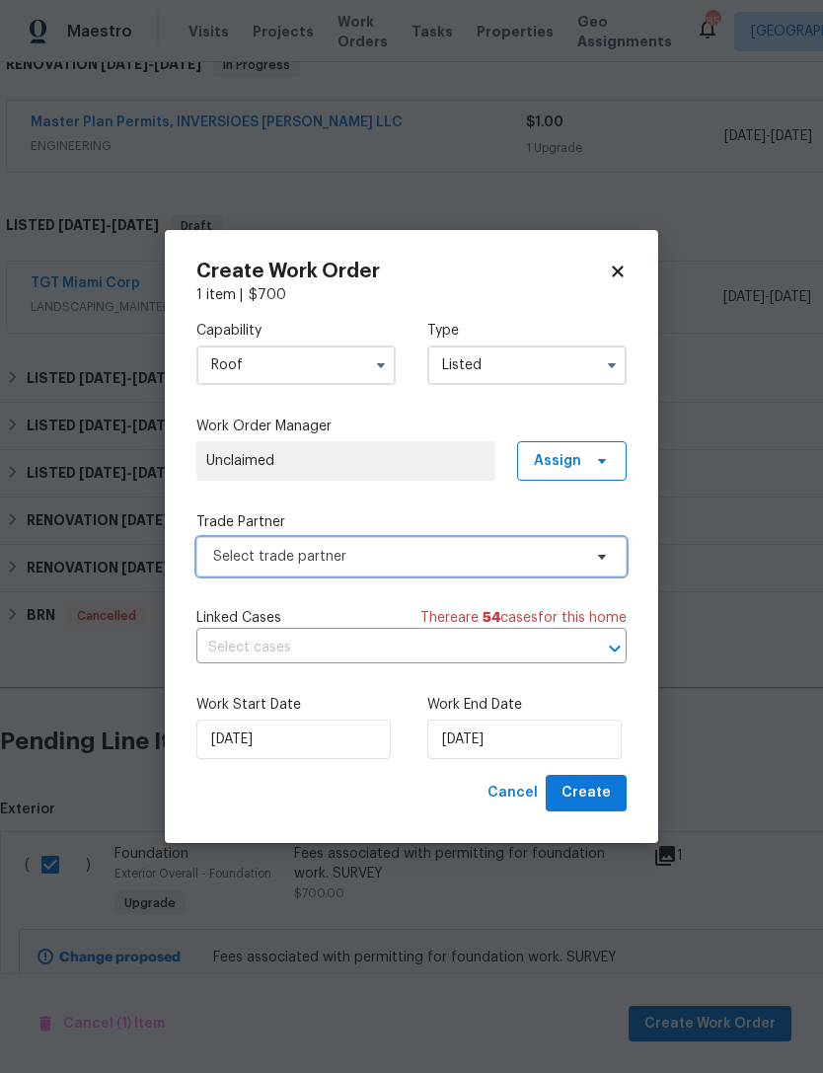
click at [510, 565] on span "Select trade partner" at bounding box center [411, 556] width 430 height 39
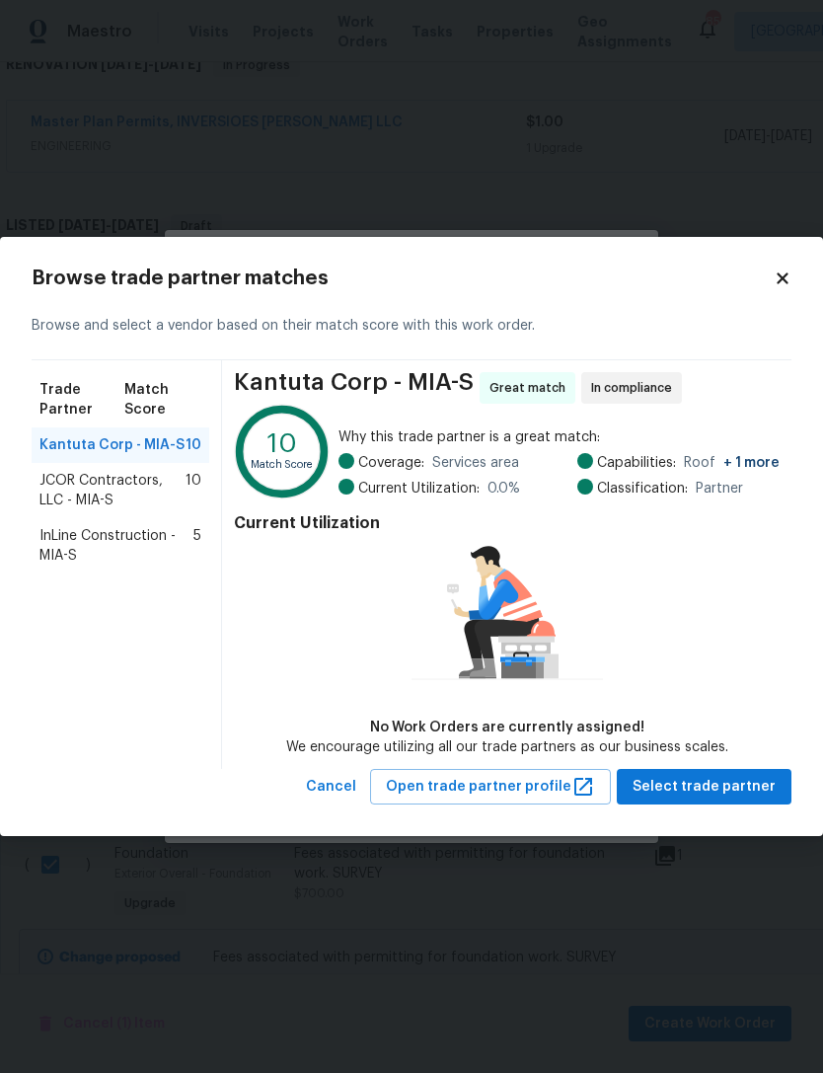
click at [105, 490] on span "JCOR Contractors, LLC - MIA-S" at bounding box center [112, 490] width 146 height 39
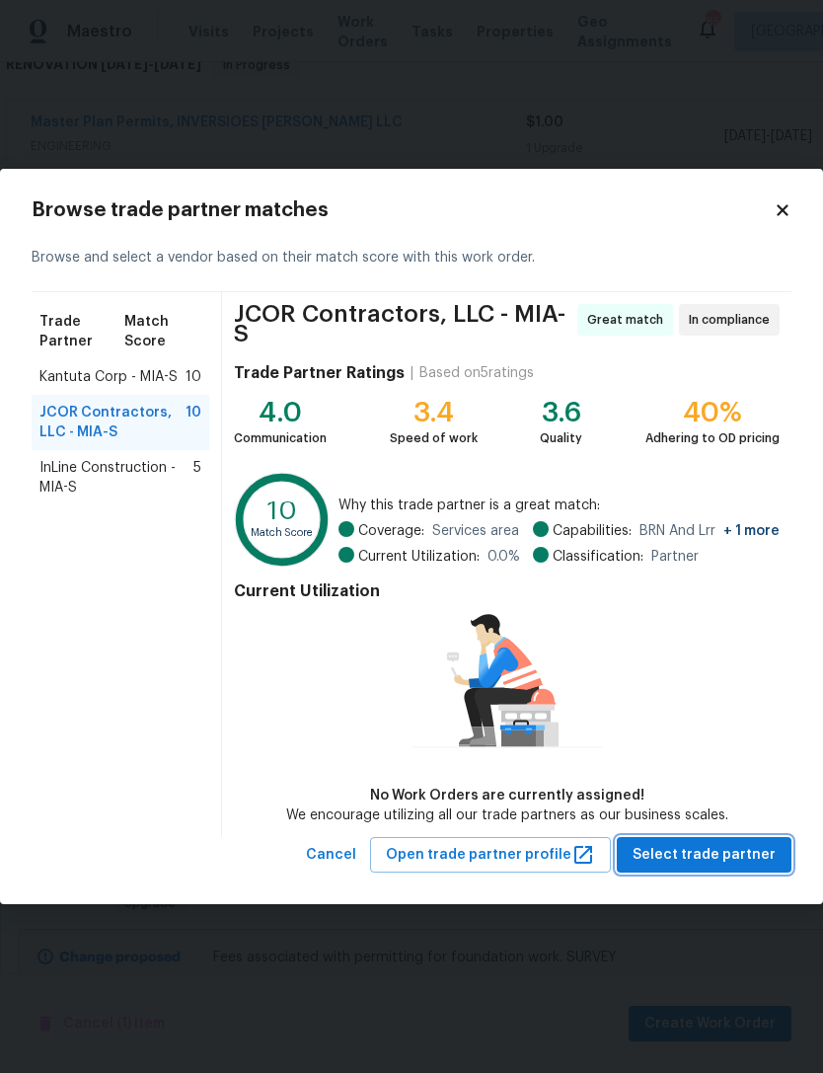
click at [739, 854] on span "Select trade partner" at bounding box center [704, 855] width 143 height 25
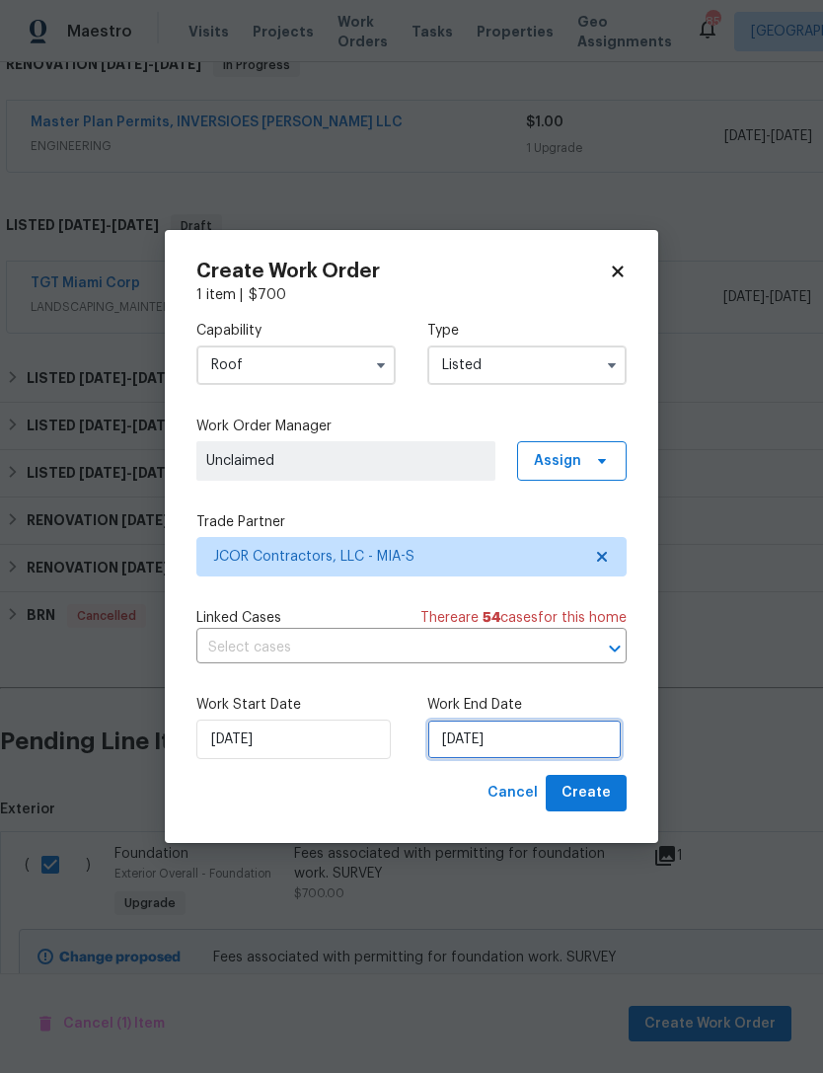
click at [528, 745] on input "[DATE]" at bounding box center [524, 738] width 194 height 39
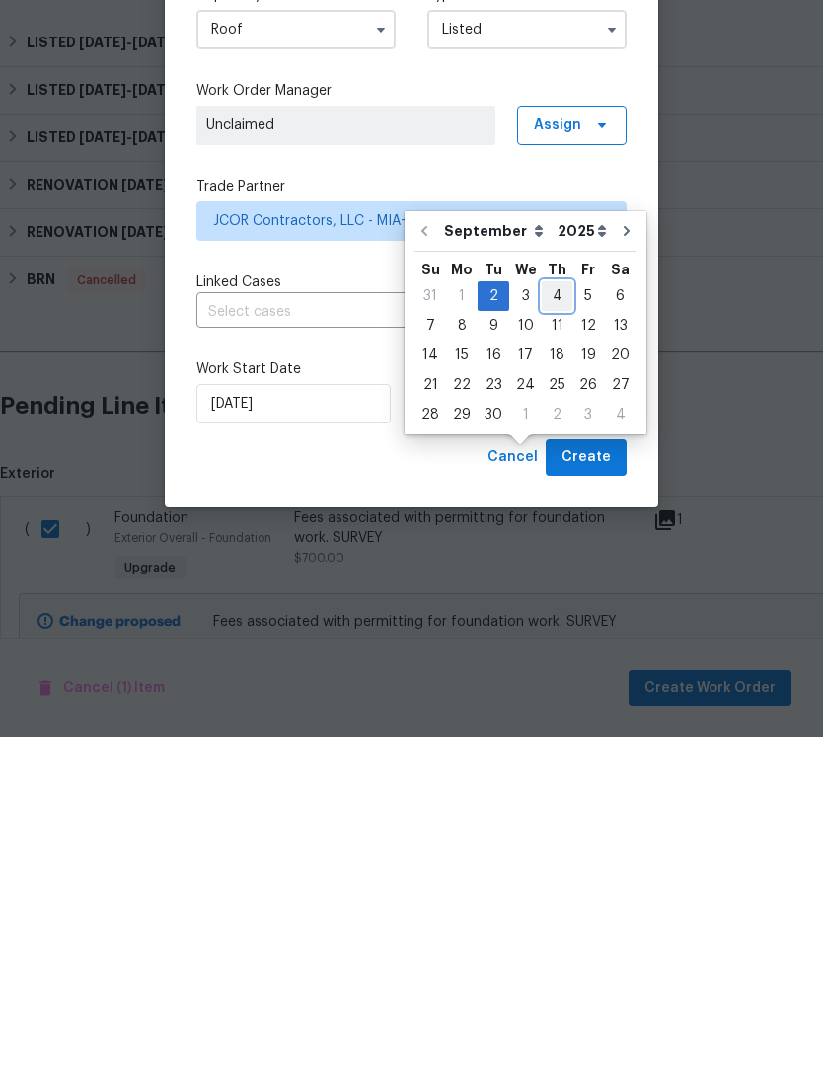
click at [555, 618] on div "4" at bounding box center [557, 632] width 31 height 28
type input "[DATE]"
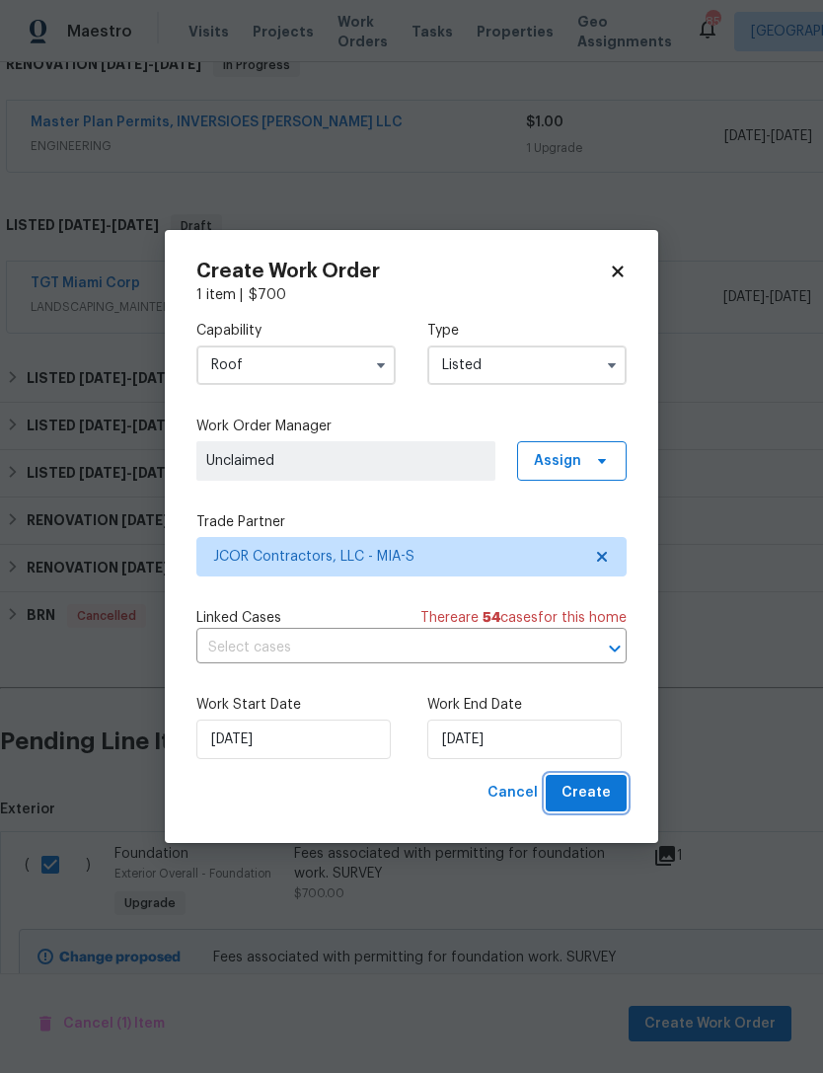
click at [595, 782] on button "Create" at bounding box center [586, 793] width 81 height 37
checkbox input "false"
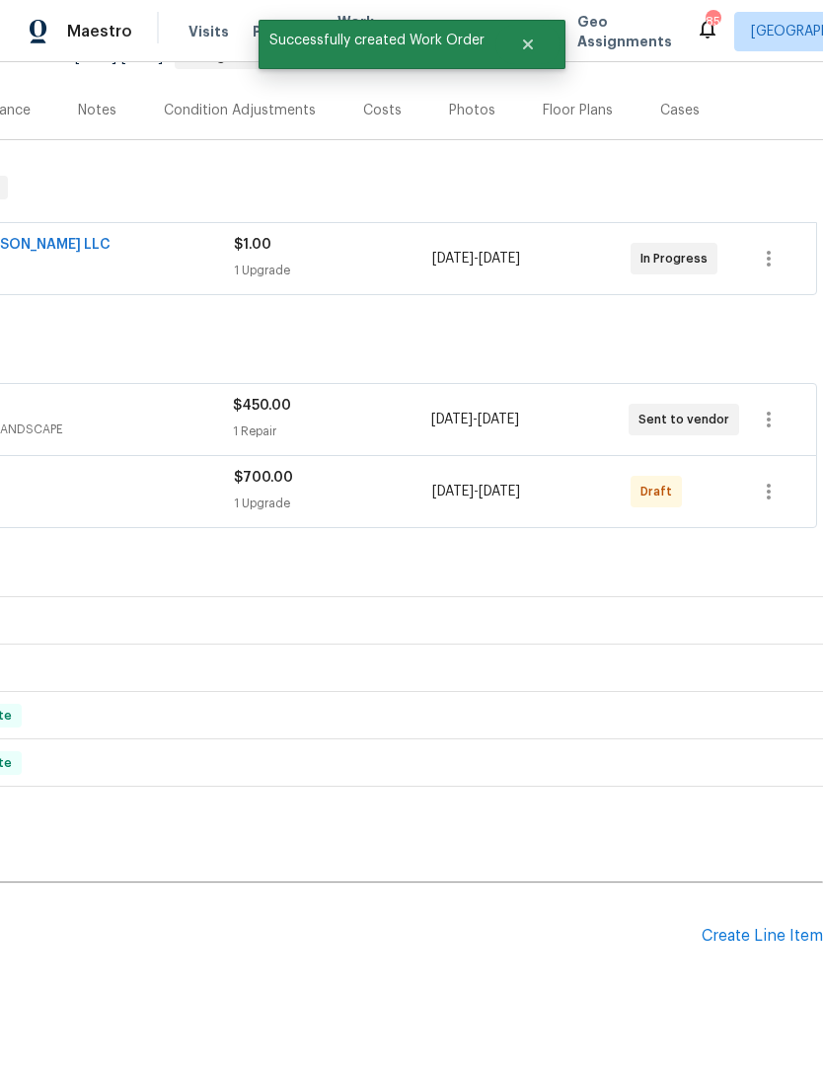
scroll to position [218, 292]
click at [772, 480] on icon "button" at bounding box center [769, 492] width 24 height 24
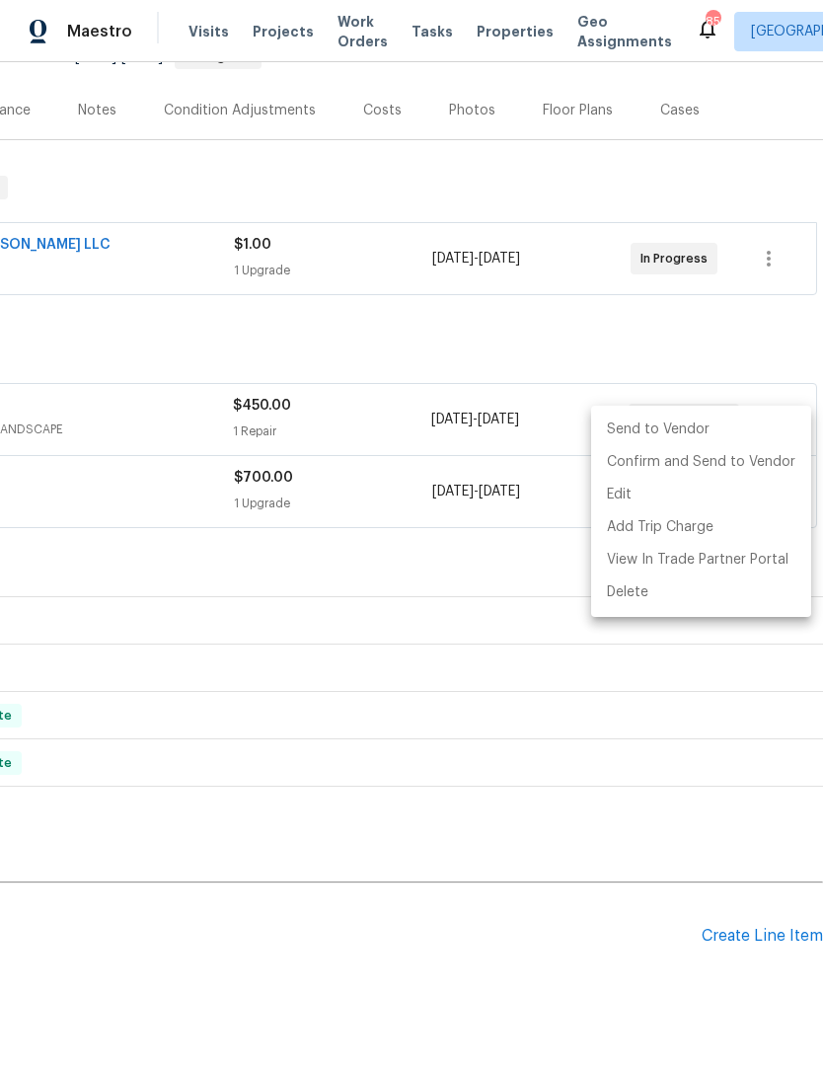
click at [711, 432] on li "Send to Vendor" at bounding box center [701, 429] width 220 height 33
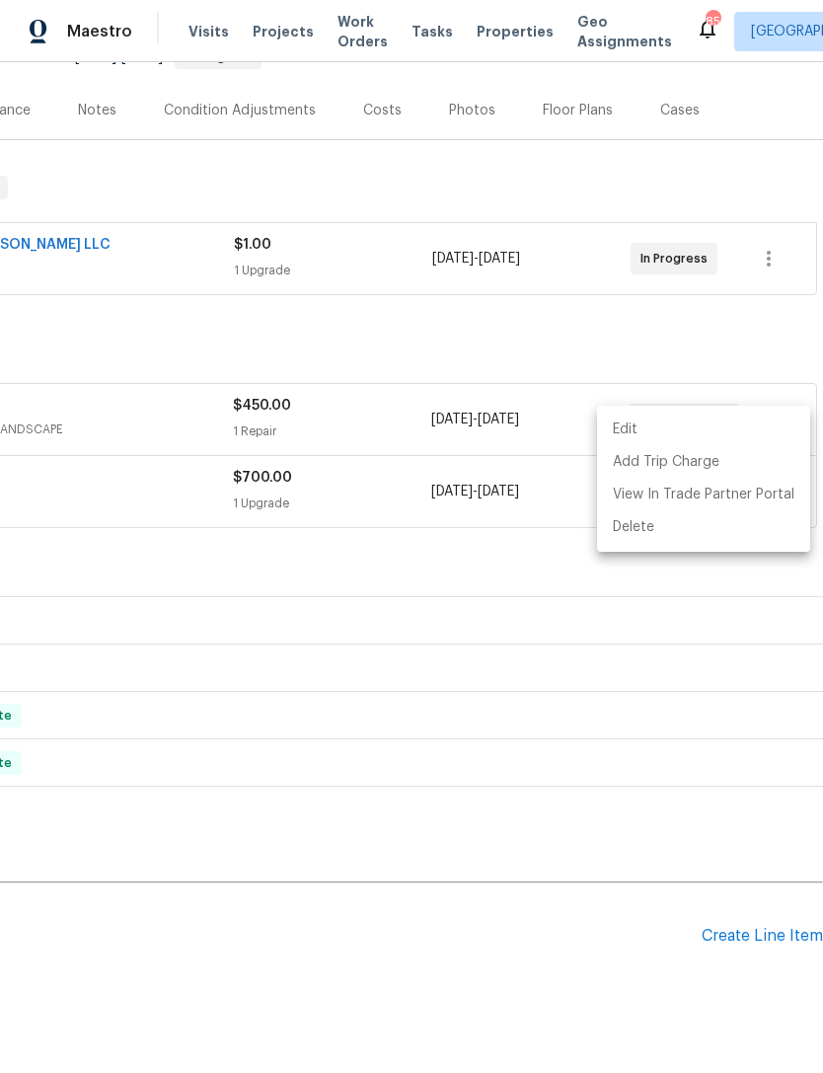
click at [551, 650] on div at bounding box center [411, 536] width 823 height 1073
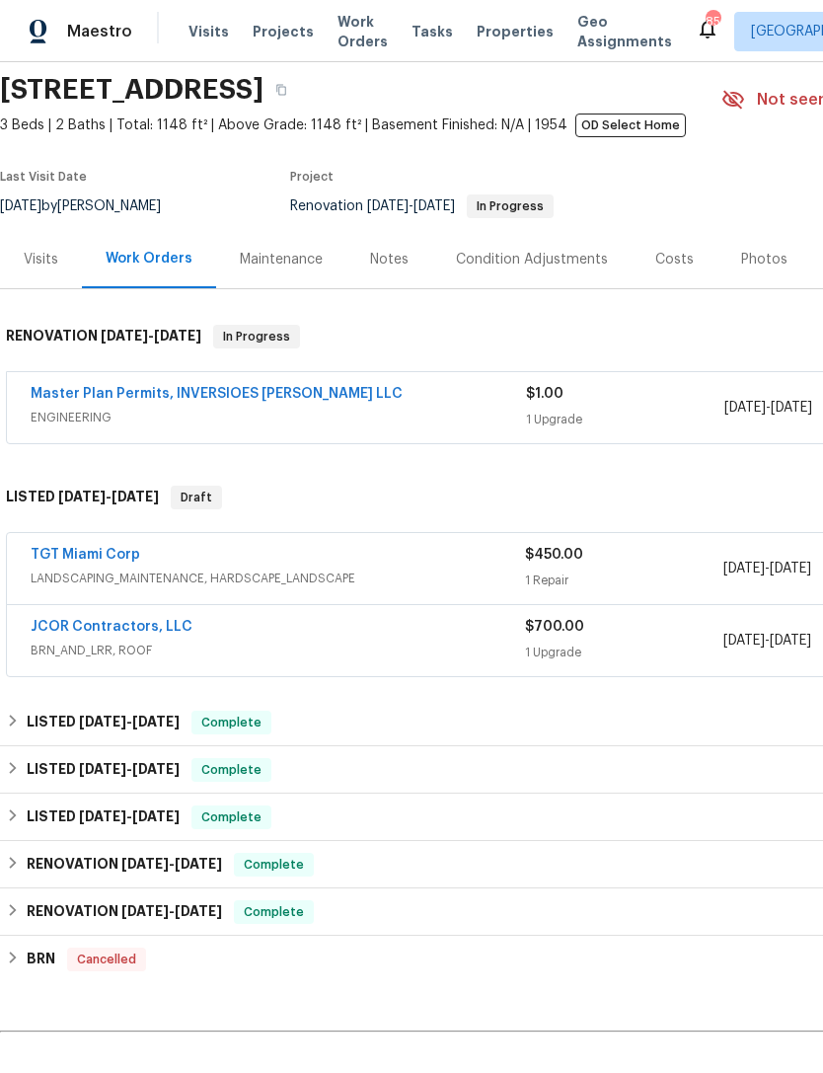
scroll to position [0, 0]
